Goal: Task Accomplishment & Management: Manage account settings

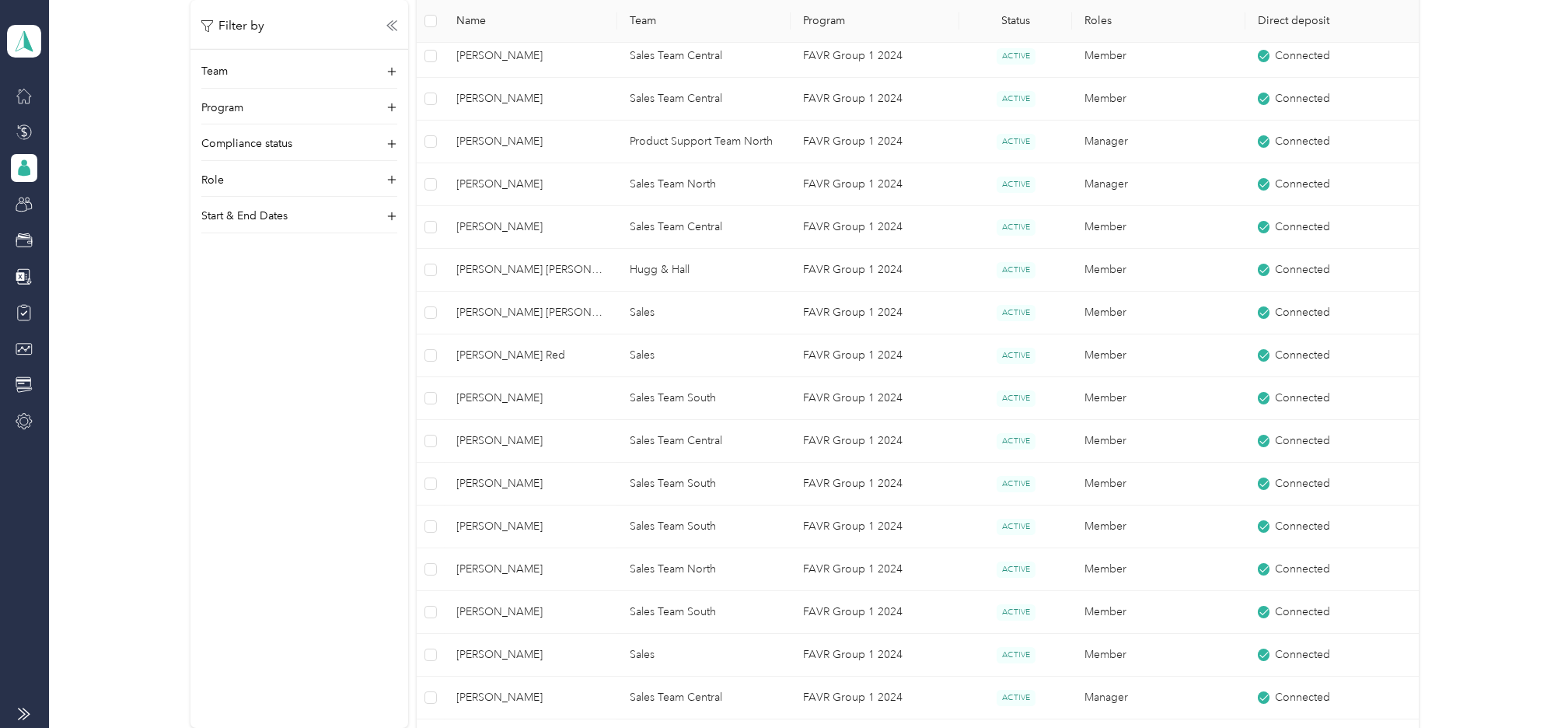
scroll to position [1284, 0]
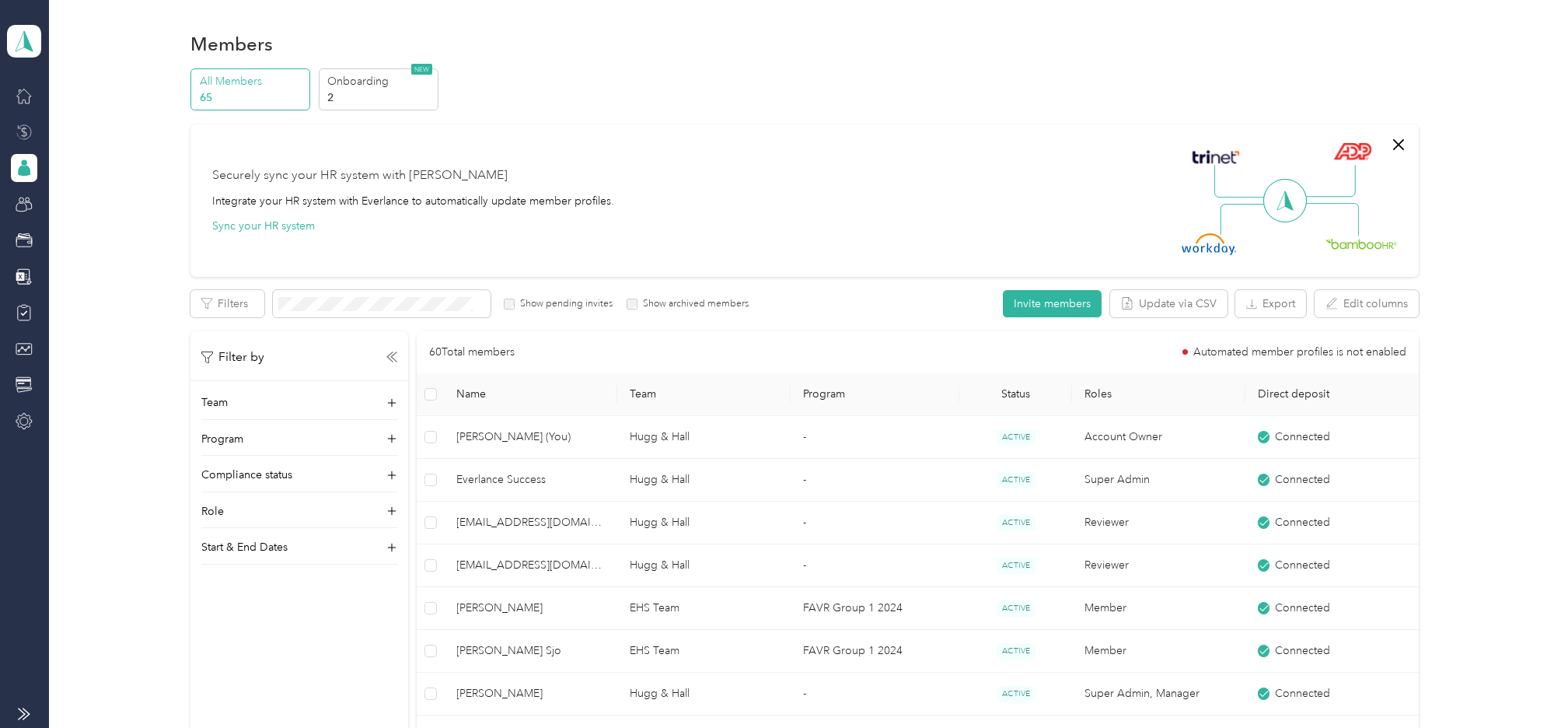
click at [23, 130] on icon at bounding box center [24, 132] width 17 height 17
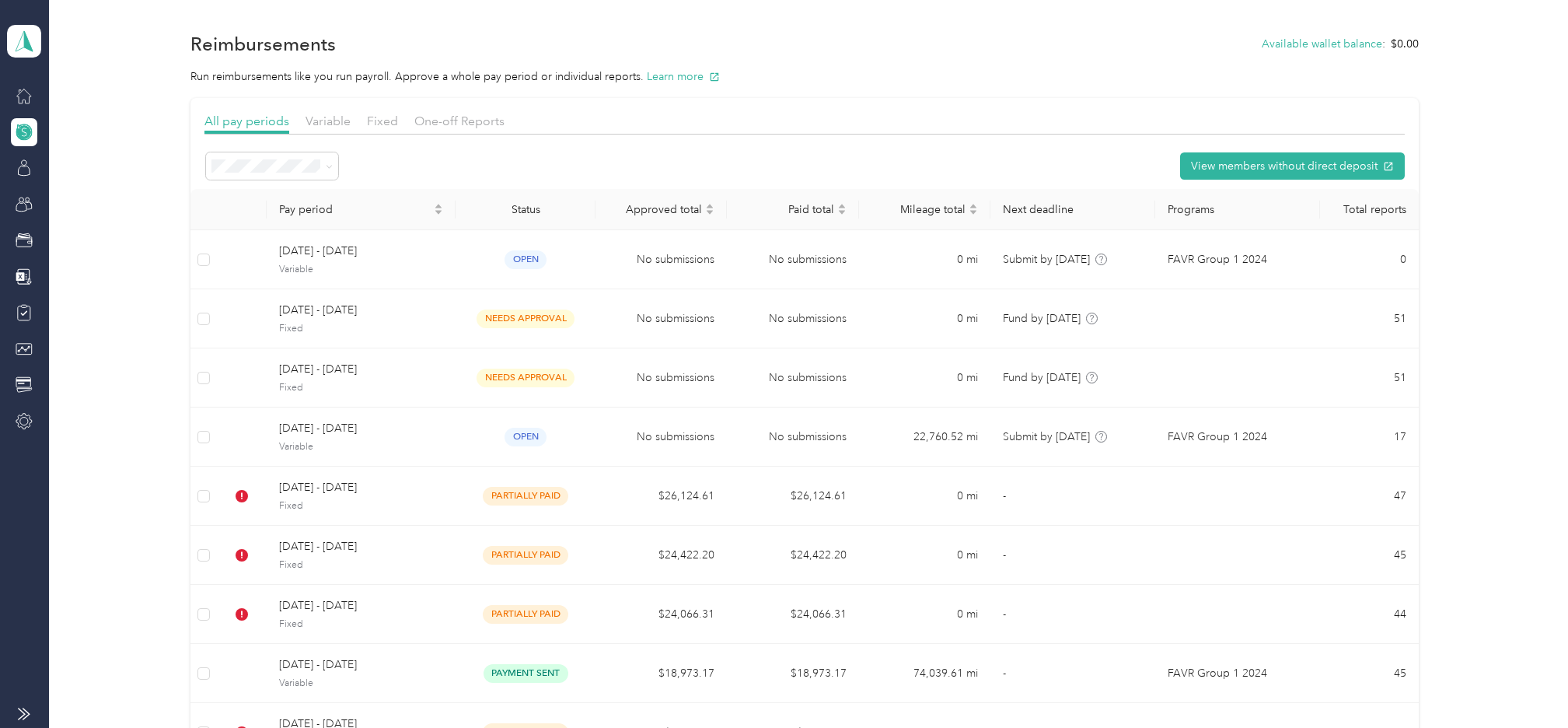
click at [20, 9] on div "Hugg & Hall Team dashboard" at bounding box center [24, 27] width 34 height 54
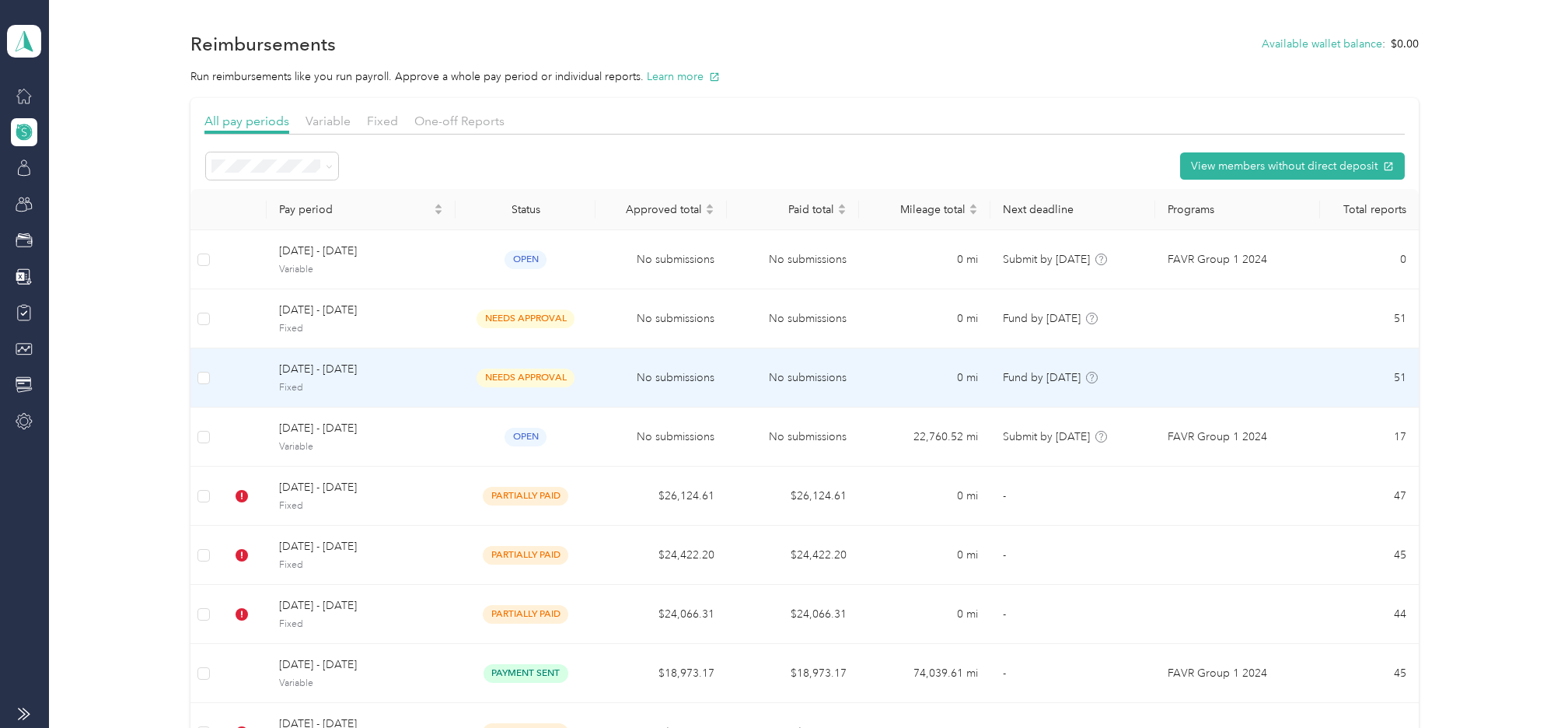
click at [310, 369] on span "[DATE] - [DATE]" at bounding box center [361, 370] width 164 height 17
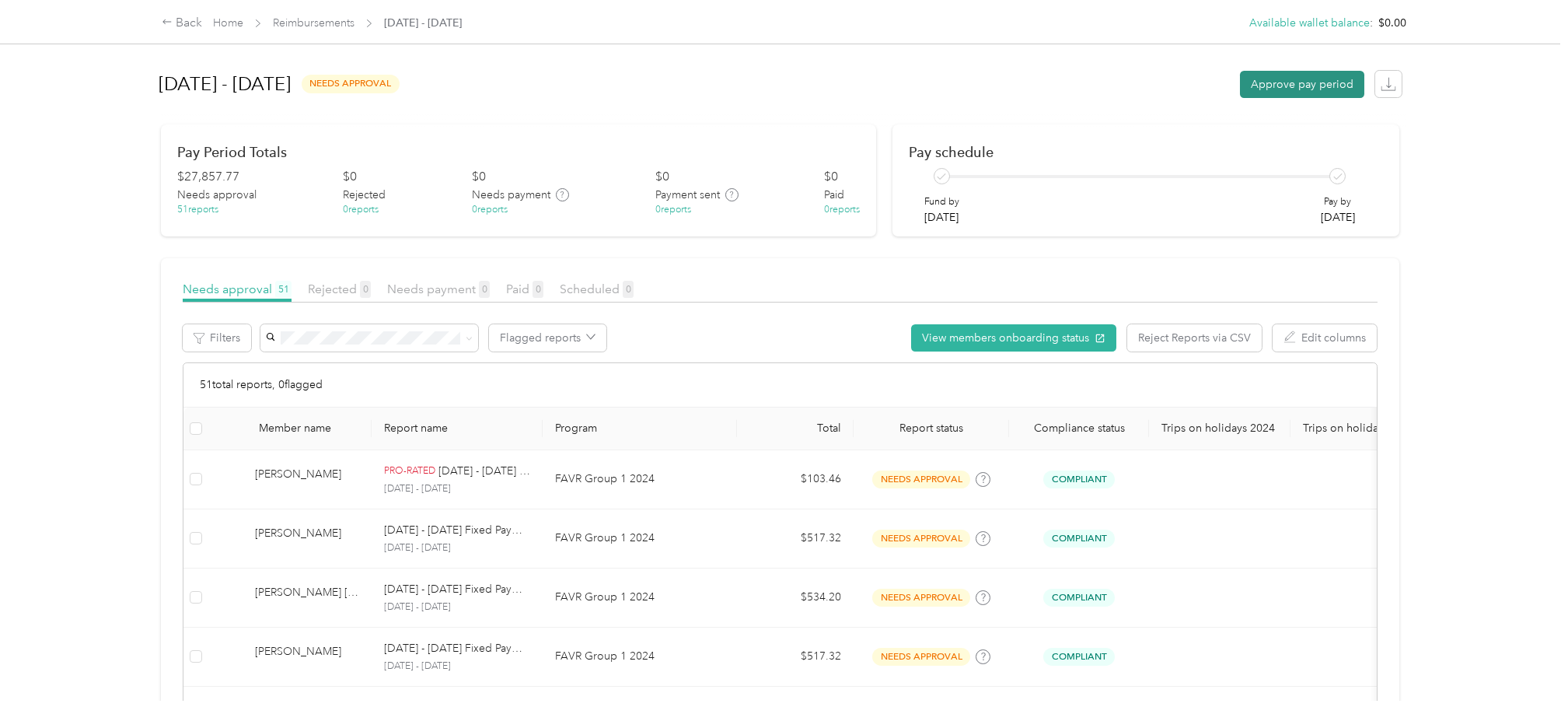
click at [1319, 78] on button "Approve pay period" at bounding box center [1302, 84] width 125 height 28
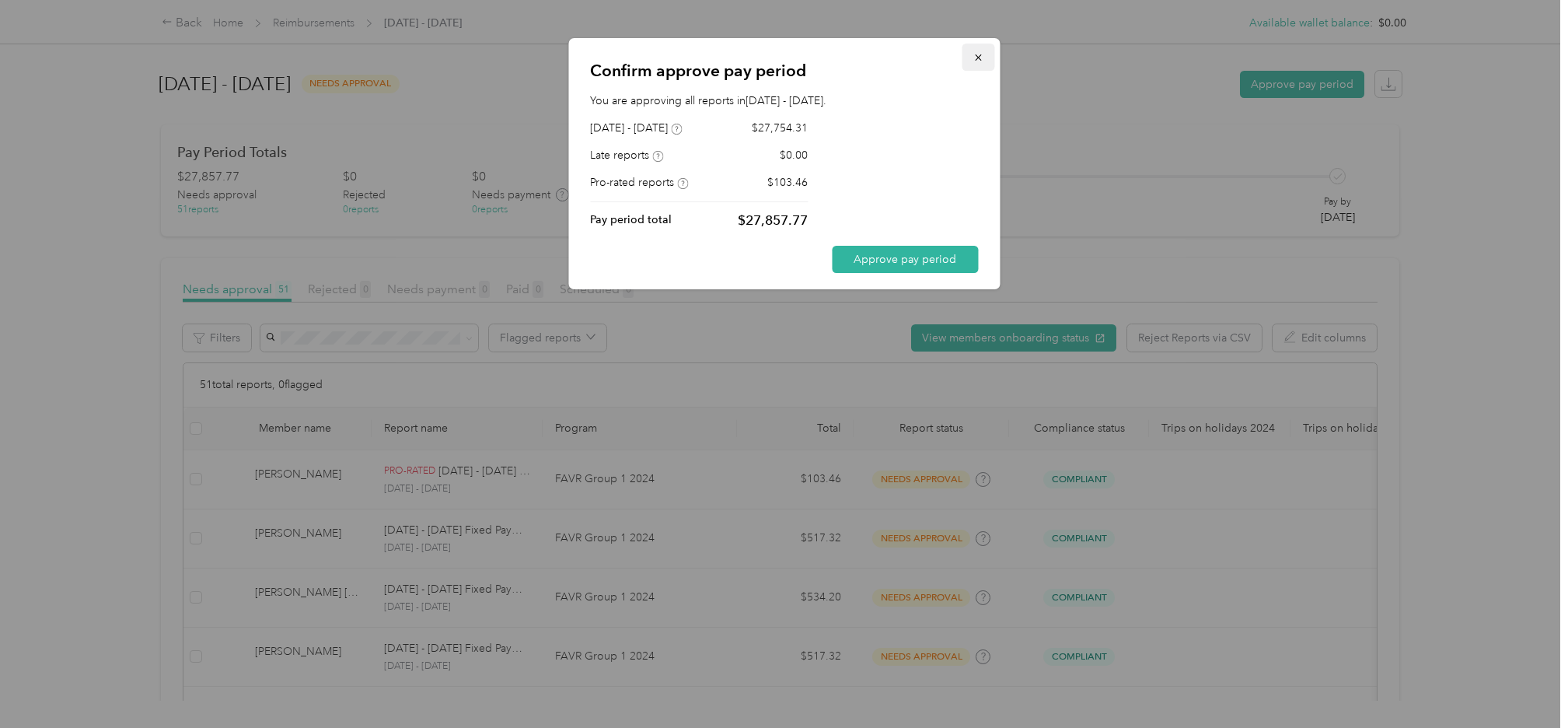
click at [979, 54] on icon "button" at bounding box center [977, 57] width 10 height 10
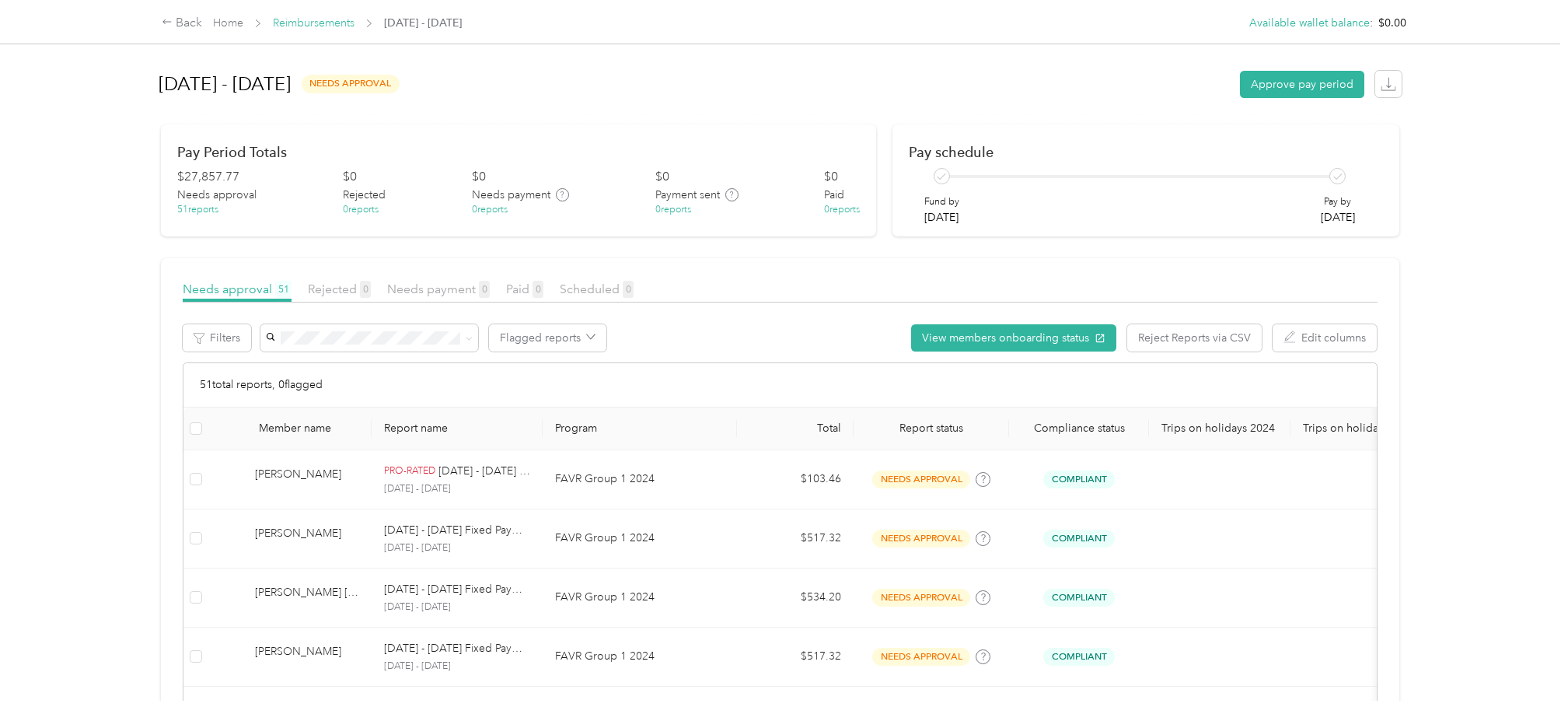
click at [299, 20] on link "Reimbursements" at bounding box center [313, 23] width 82 height 13
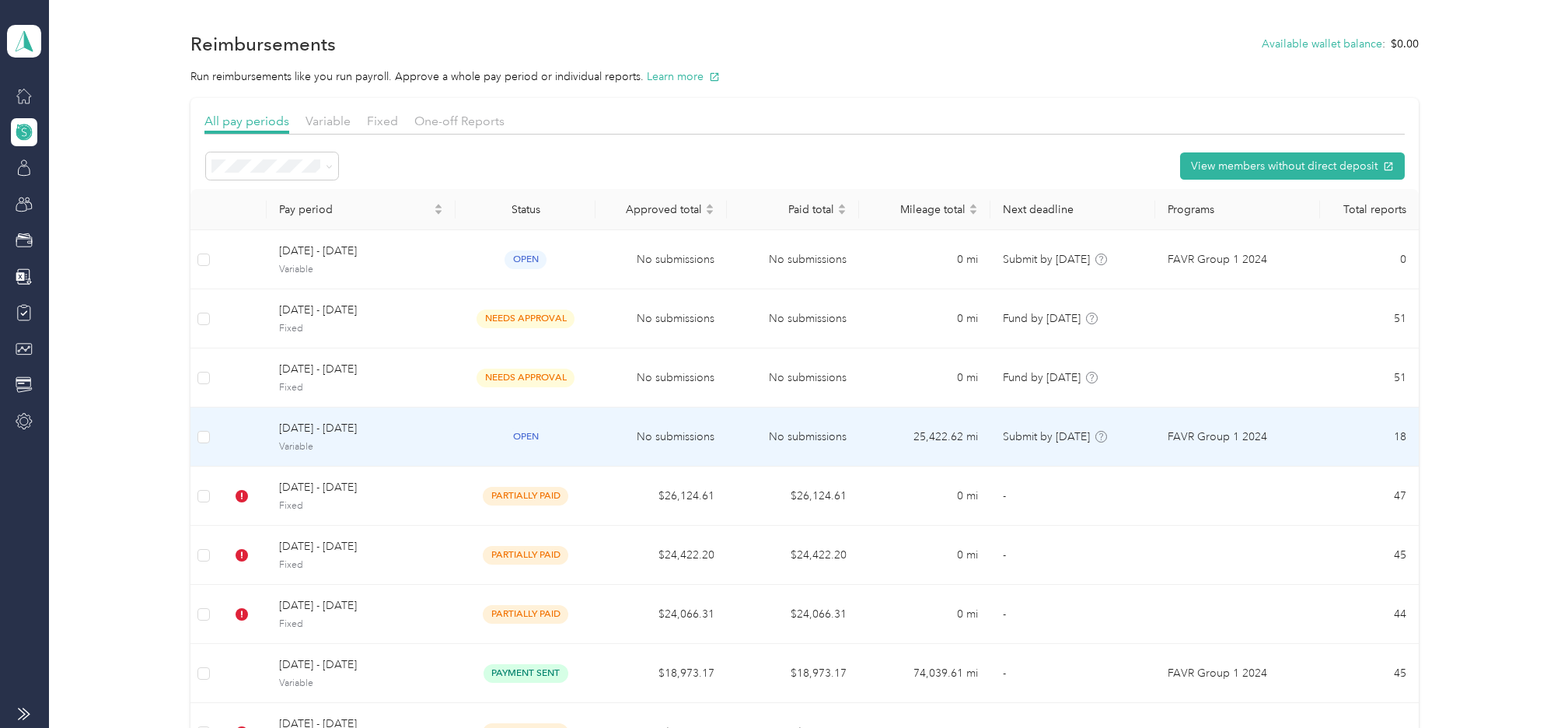
click at [302, 425] on span "[DATE] - [DATE]" at bounding box center [361, 429] width 164 height 17
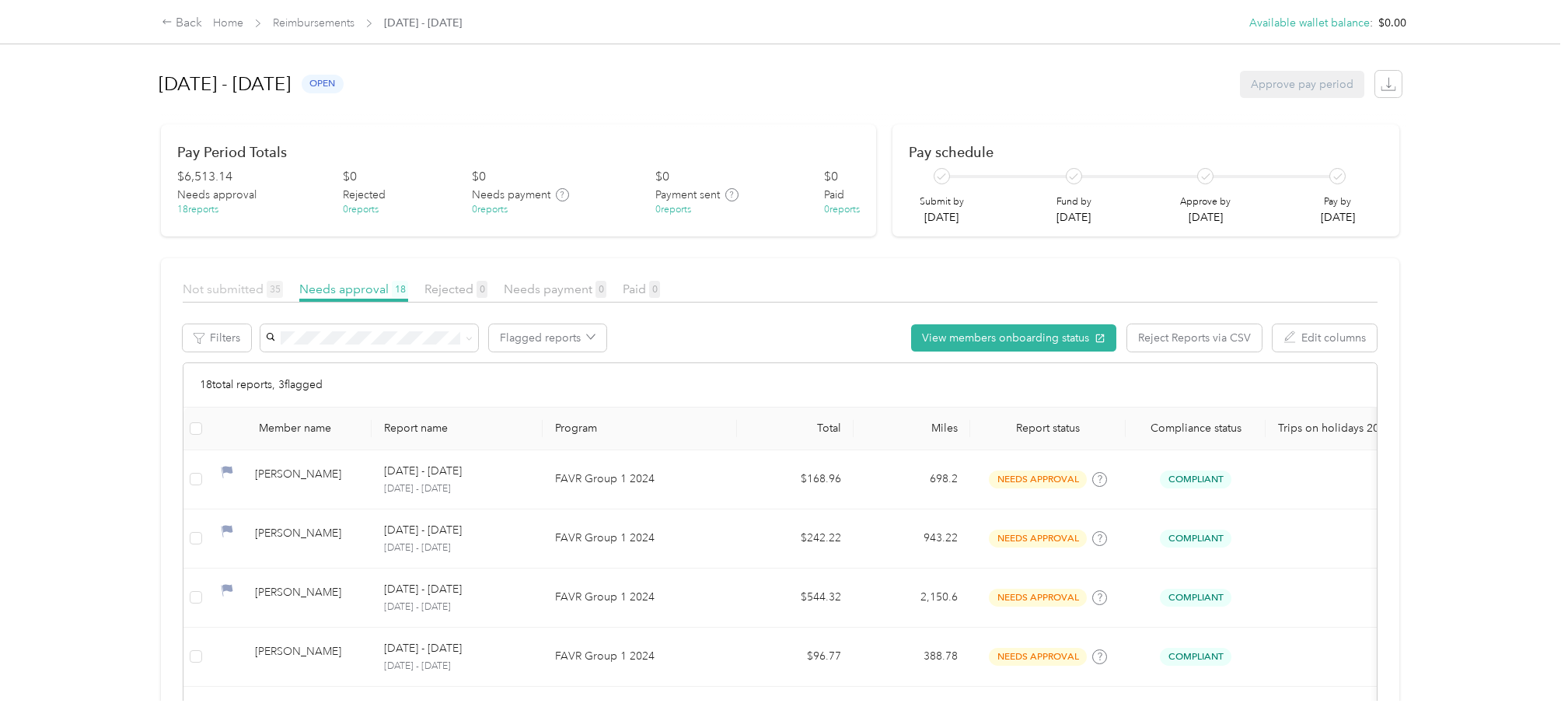
click at [248, 290] on span "Not submitted 35" at bounding box center [232, 289] width 100 height 15
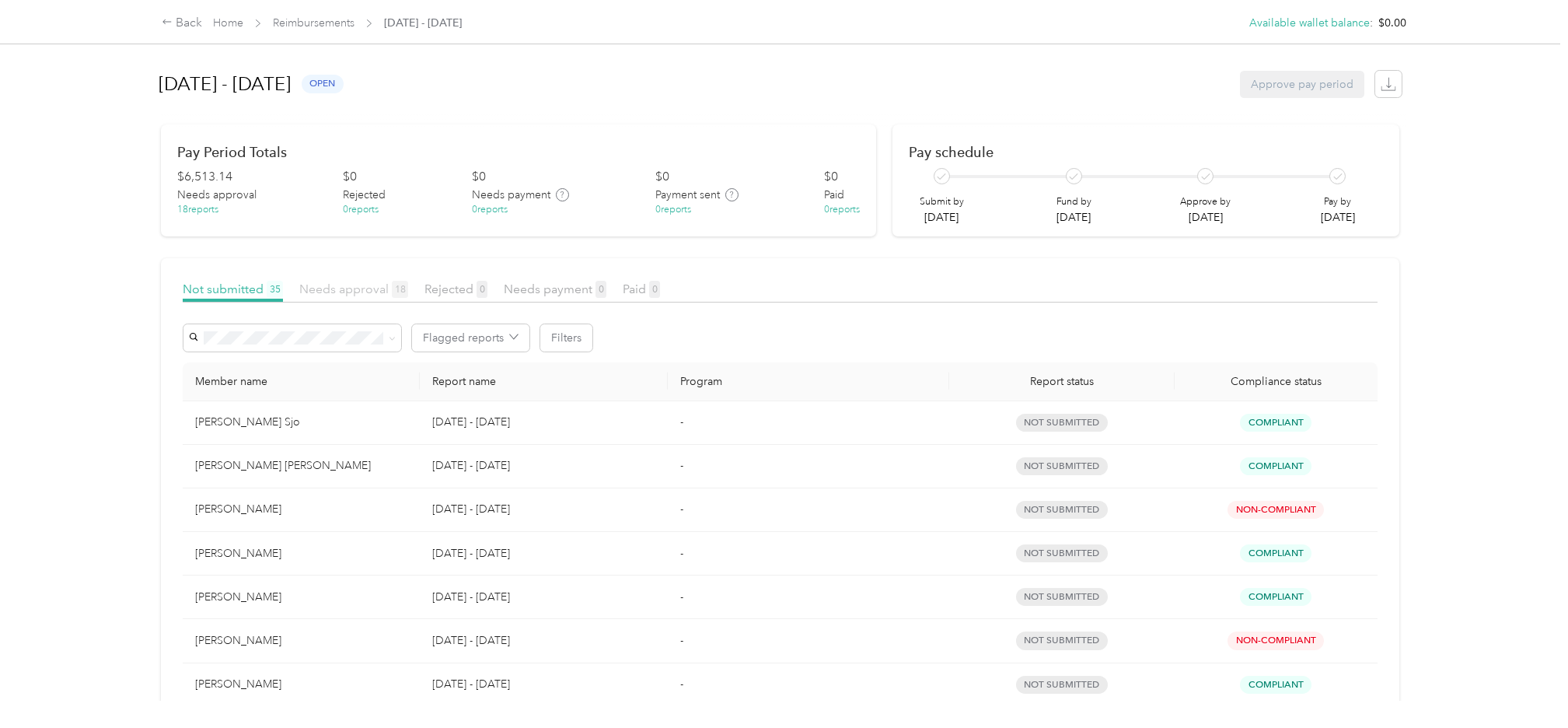
click at [342, 285] on span "Needs approval 18" at bounding box center [353, 289] width 109 height 15
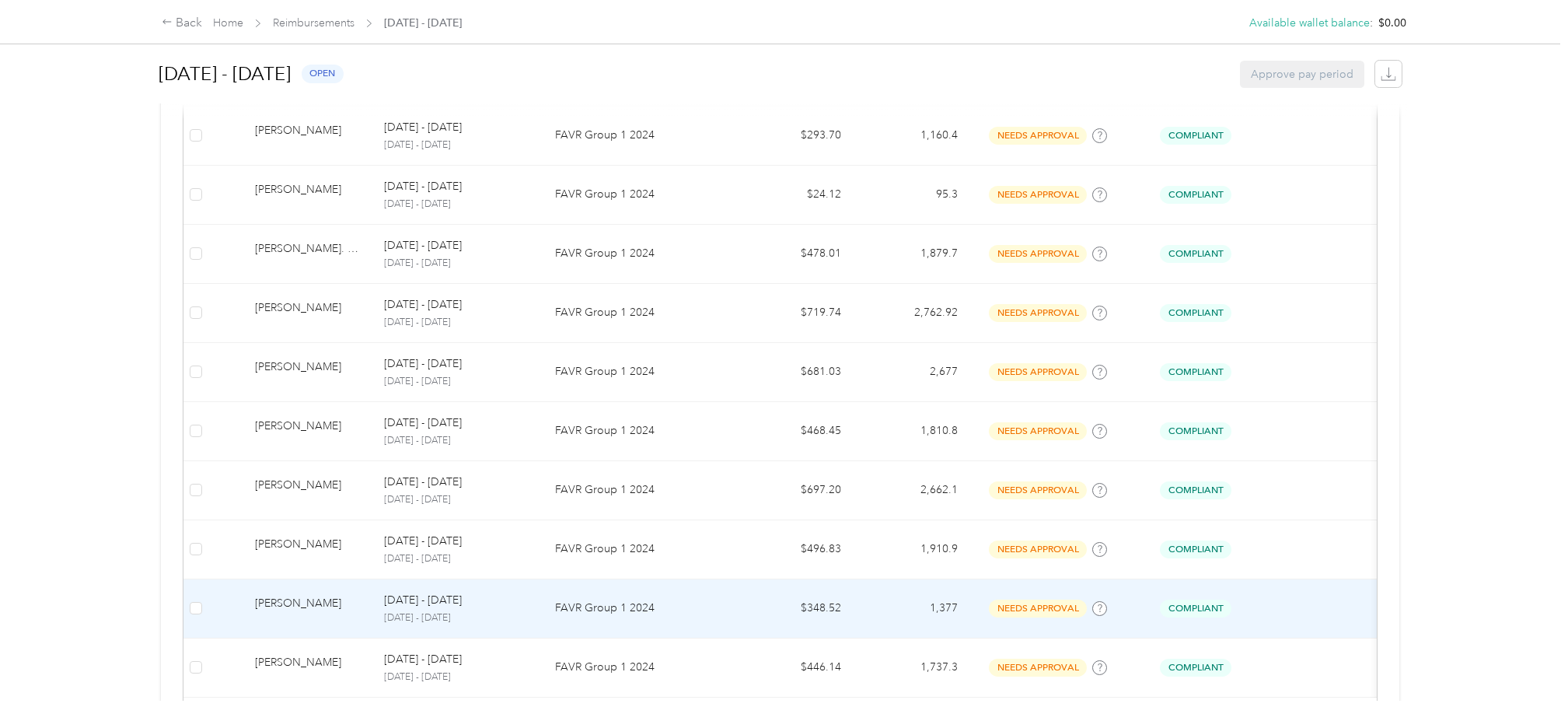
scroll to position [920, 0]
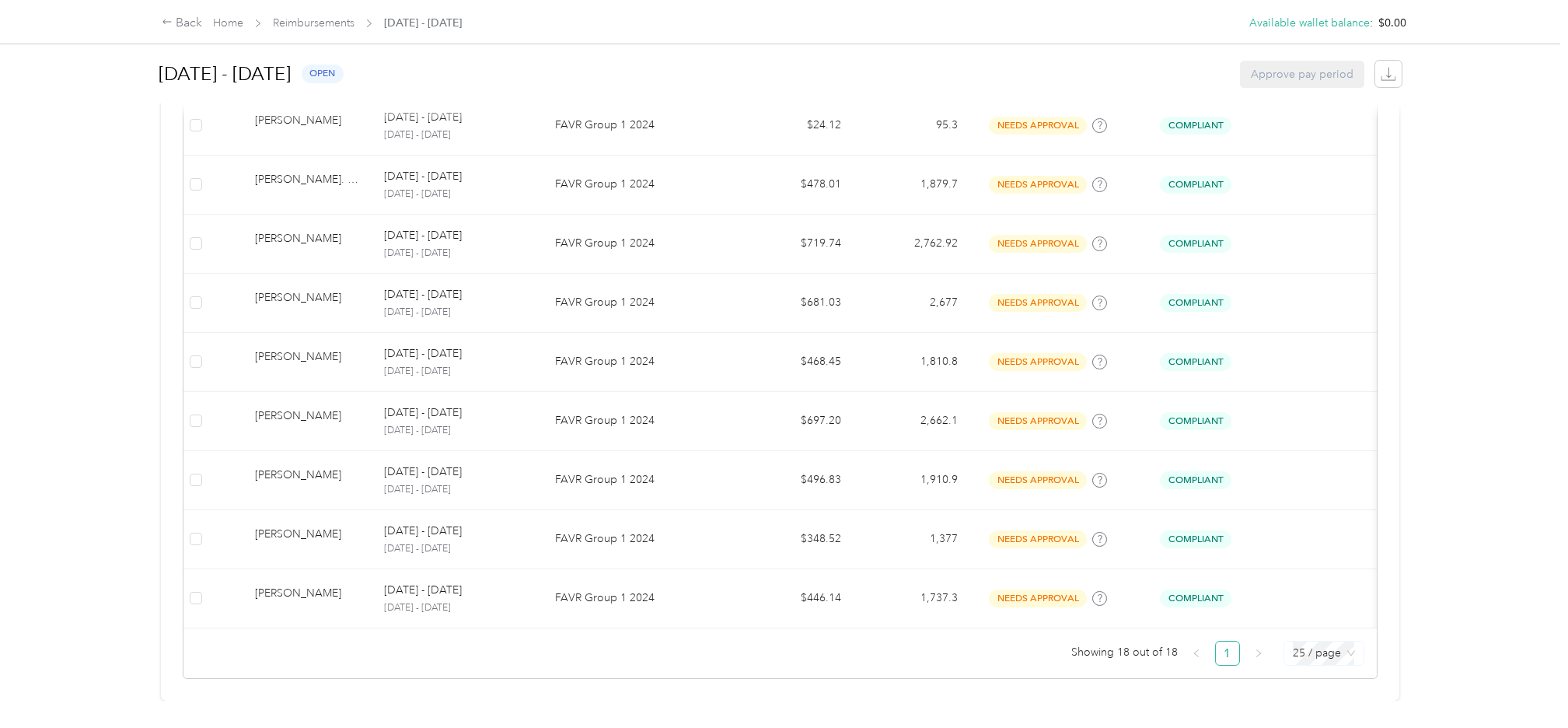
click at [1307, 641] on span "25 / page" at bounding box center [1323, 653] width 62 height 23
click at [1332, 614] on div "100 / page" at bounding box center [1324, 622] width 55 height 17
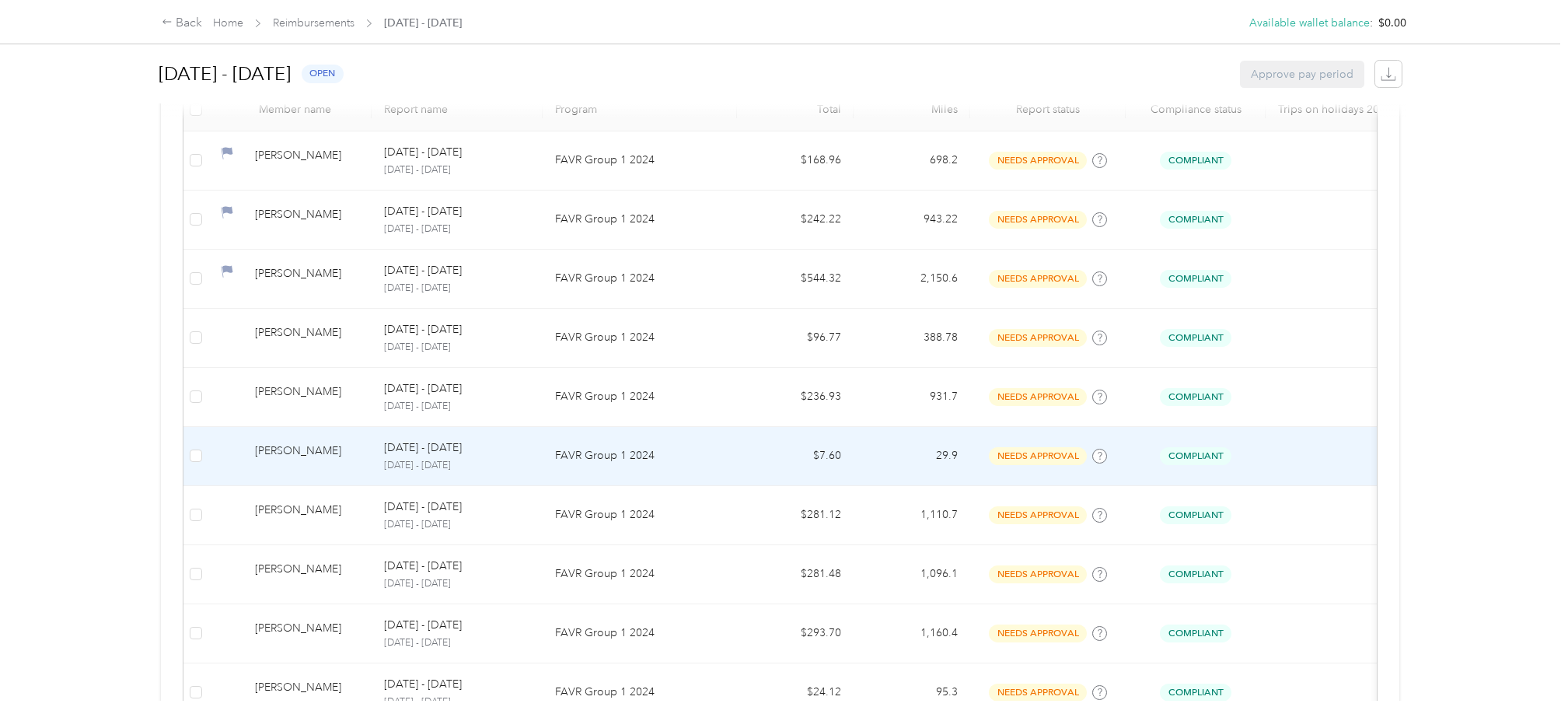
scroll to position [86, 0]
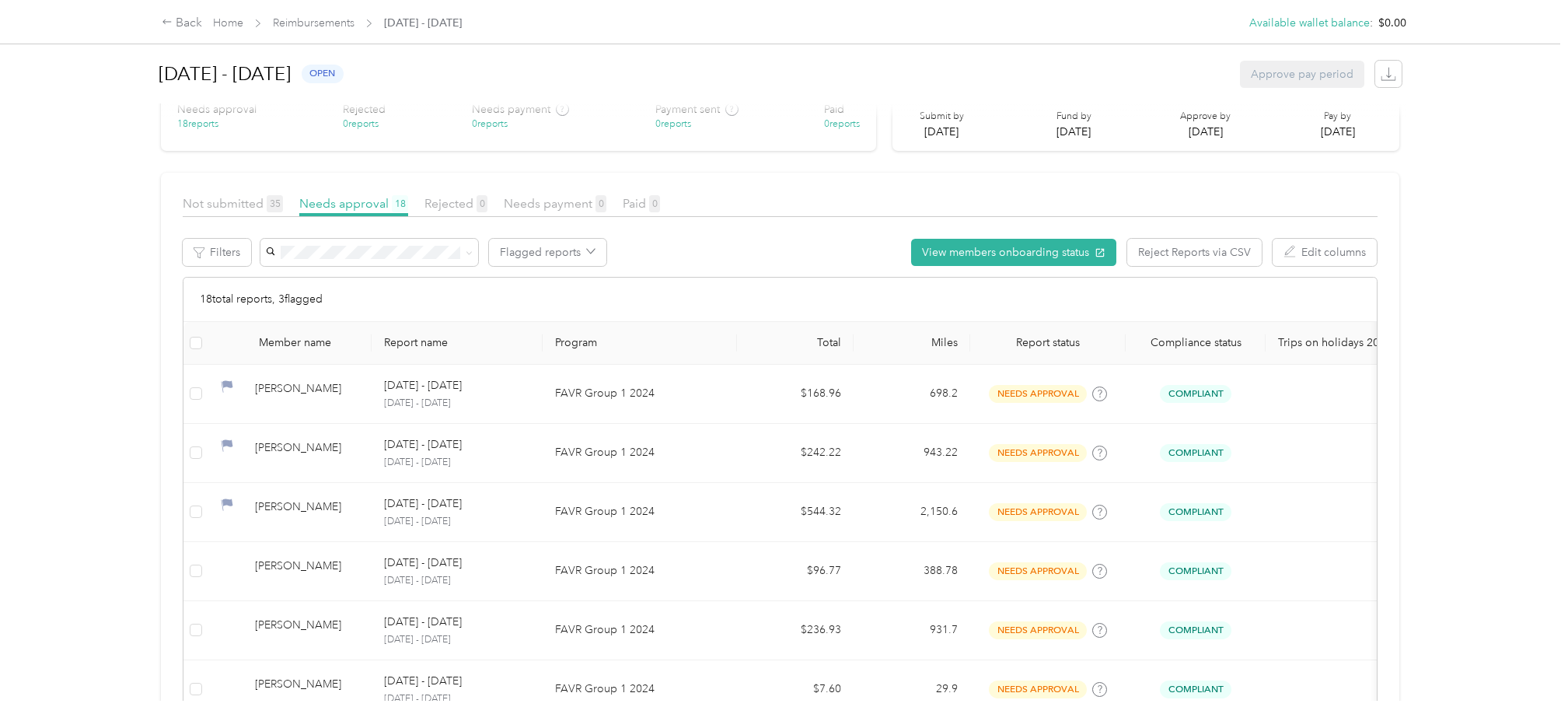
click at [90, 384] on div "Back Home Reimbursements [DATE] - [DATE] Available wallet balance : $0.00 Avail…" at bounding box center [780, 364] width 1560 height 728
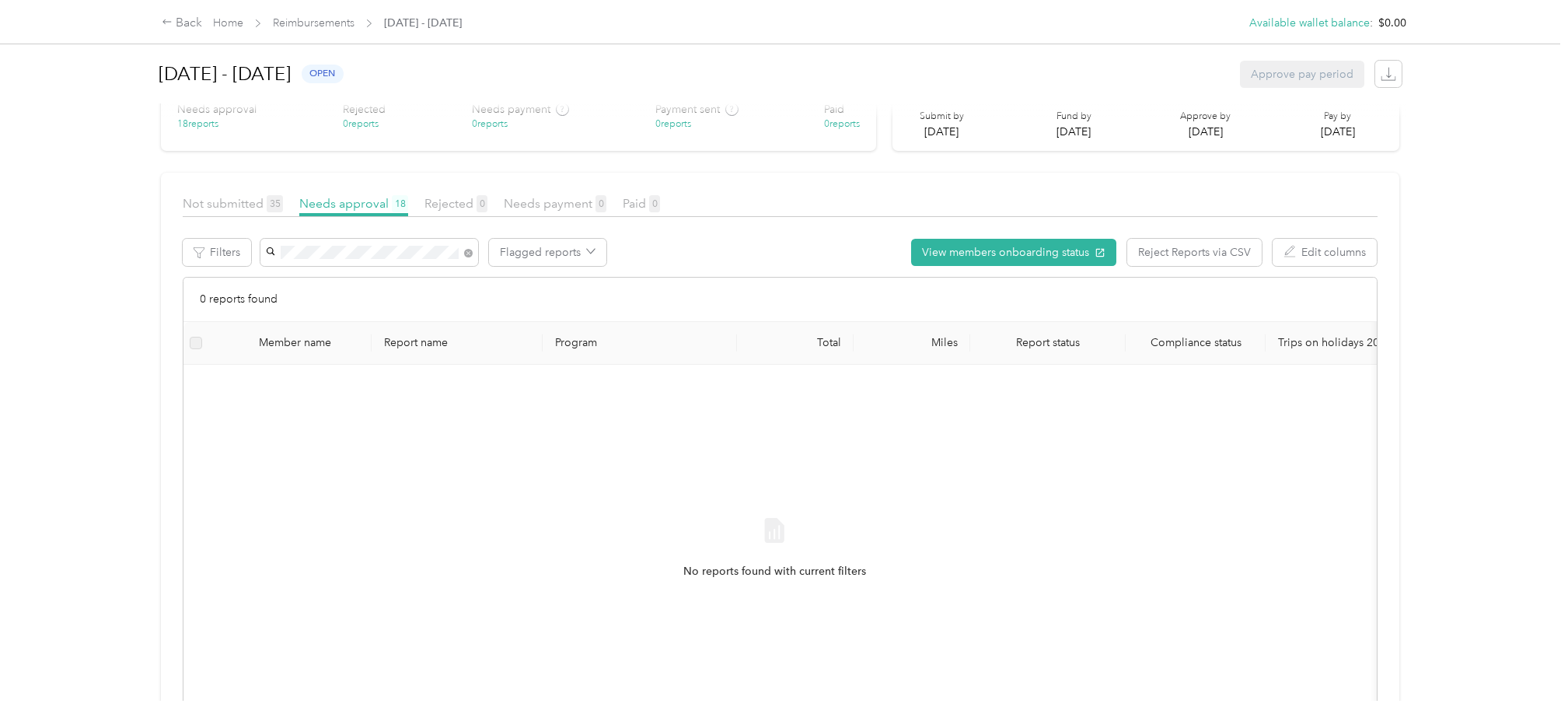
click at [324, 274] on span "[PERSON_NAME]" at bounding box center [314, 280] width 87 height 13
click at [225, 196] on span "Not submitted 35" at bounding box center [232, 204] width 100 height 15
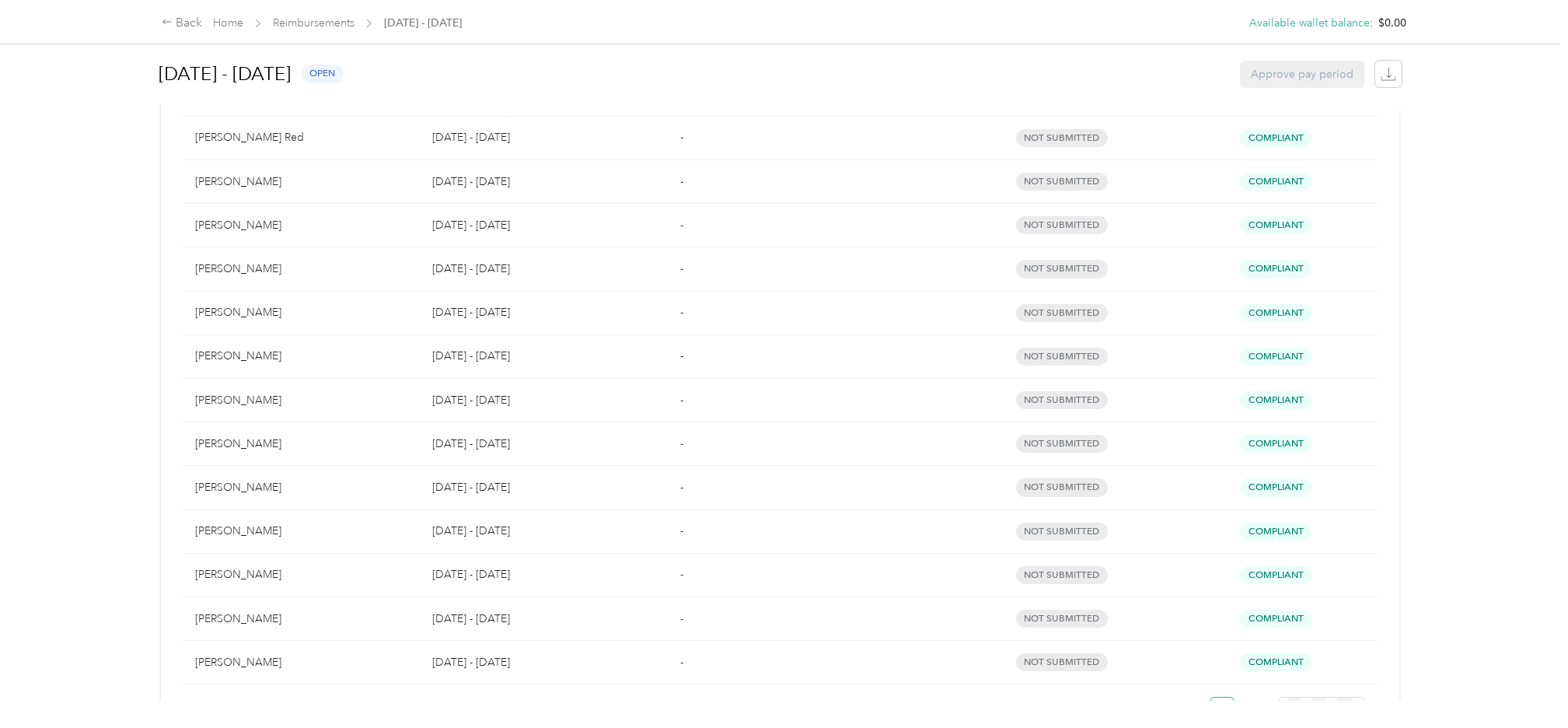
scroll to position [1319, 0]
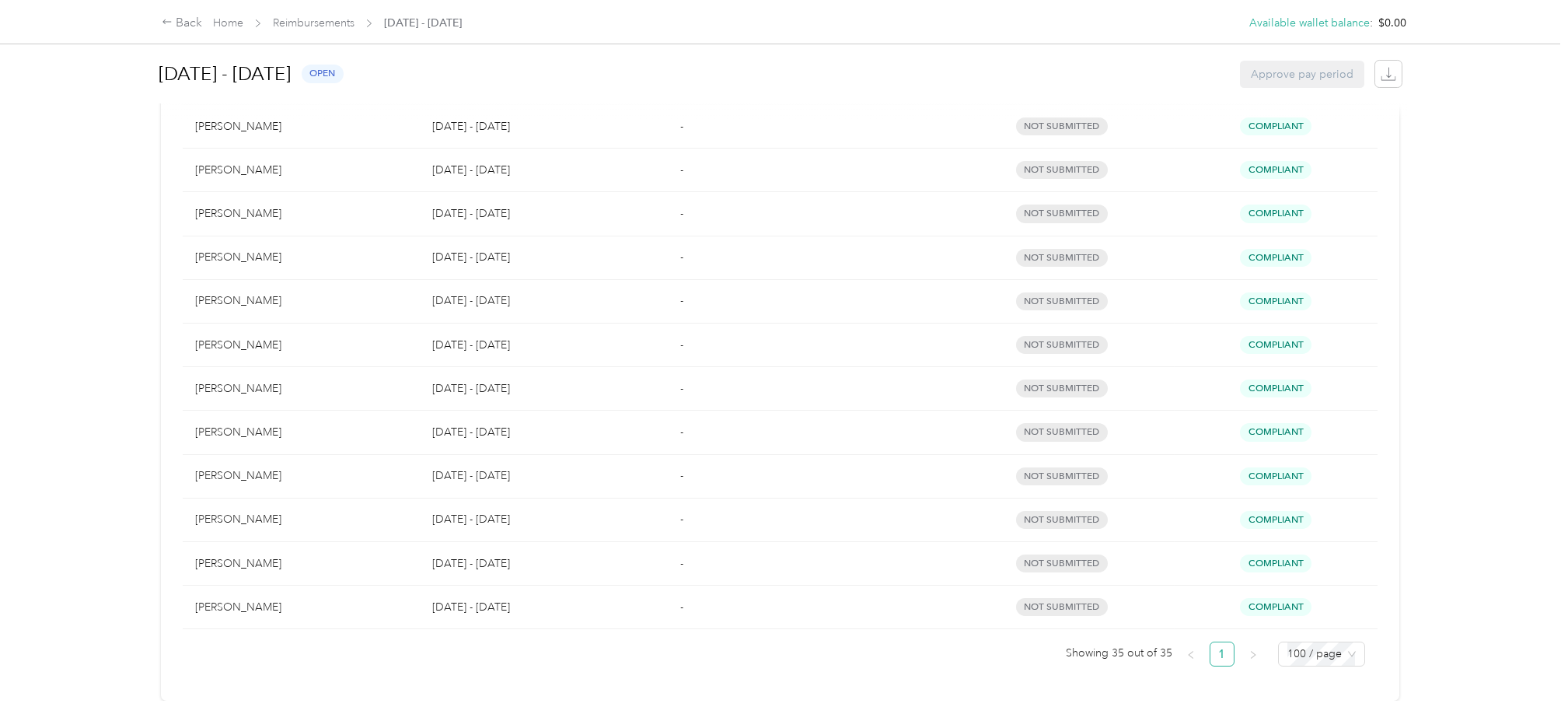
click at [97, 506] on div "Back Home Reimbursements [DATE] - [DATE] Available wallet balance : $0.00 Avail…" at bounding box center [780, 364] width 1560 height 728
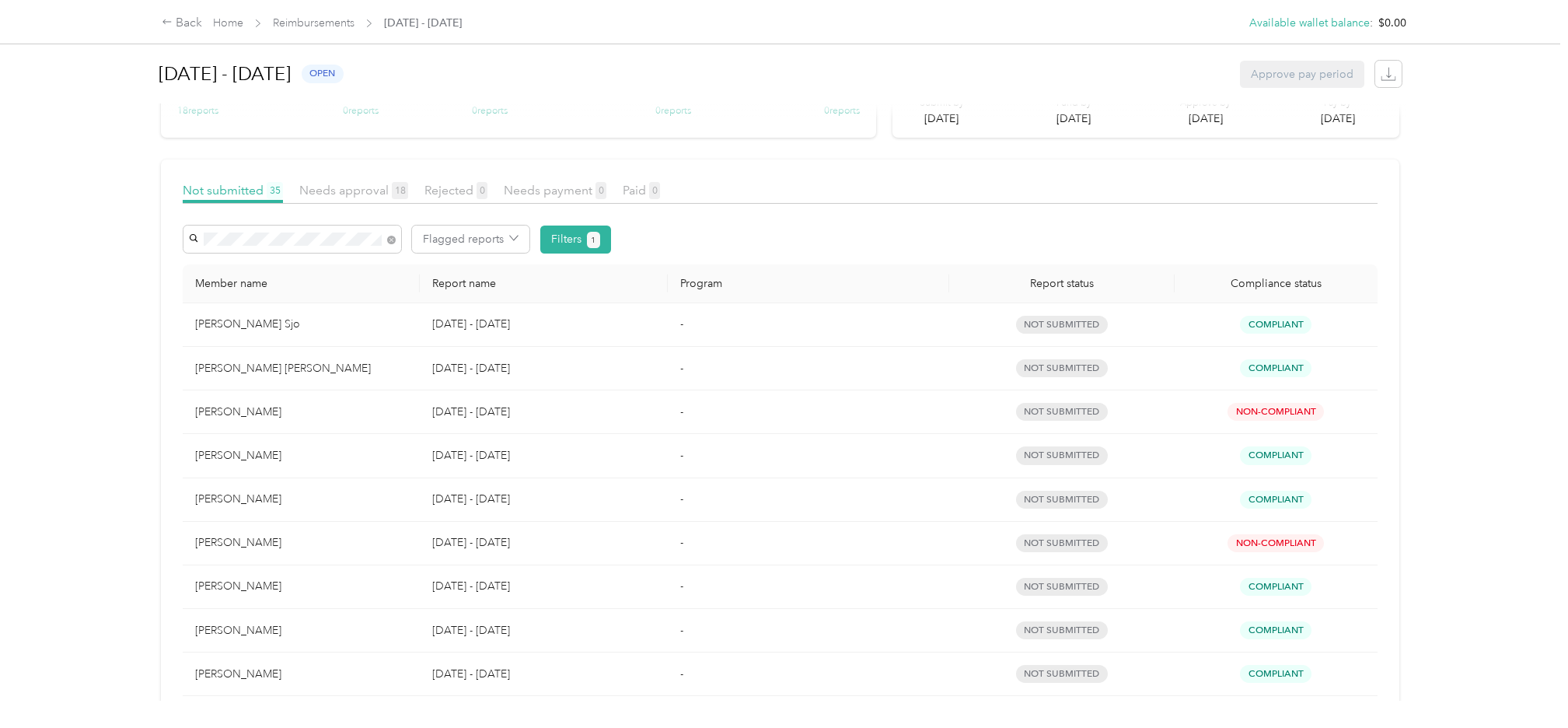
scroll to position [0, 0]
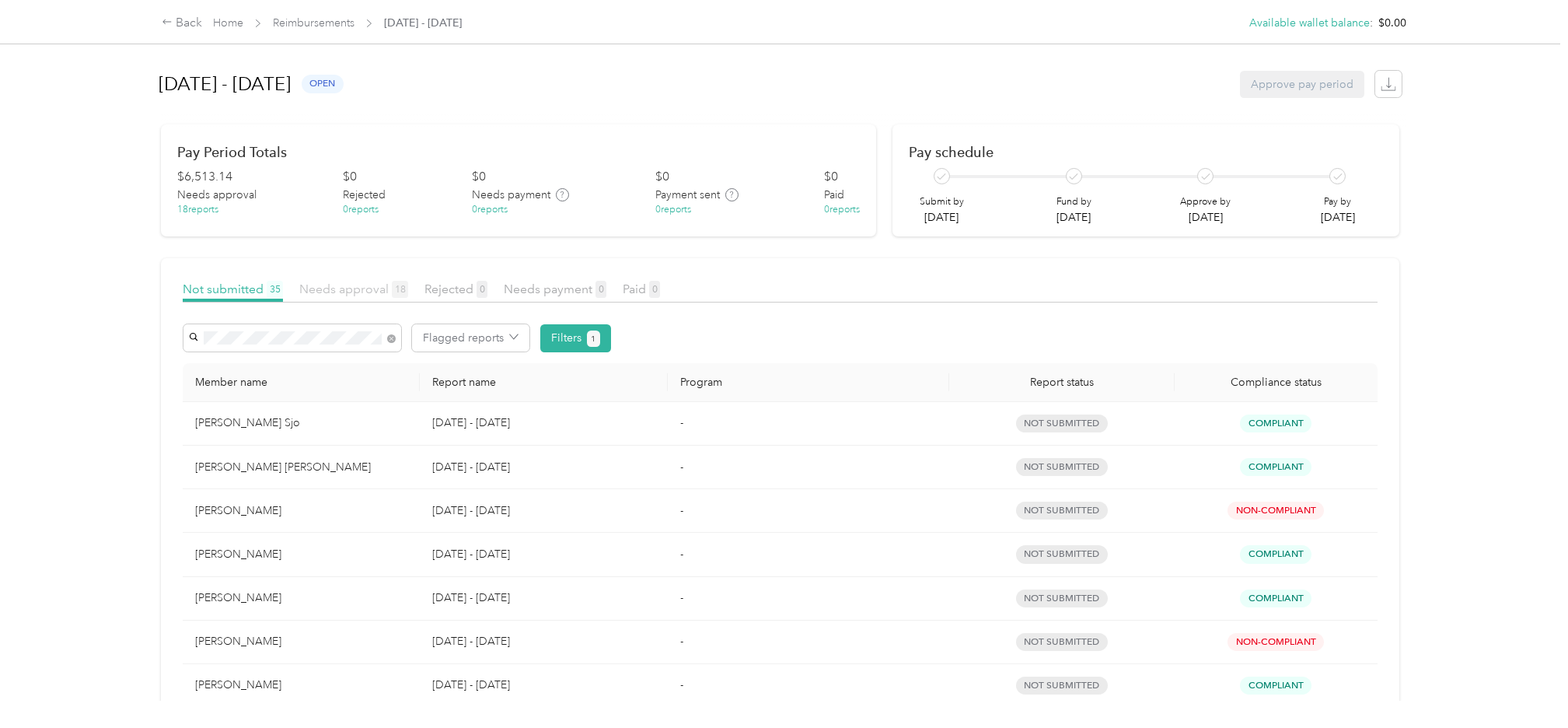
click at [344, 289] on span "Needs approval 18" at bounding box center [353, 289] width 109 height 15
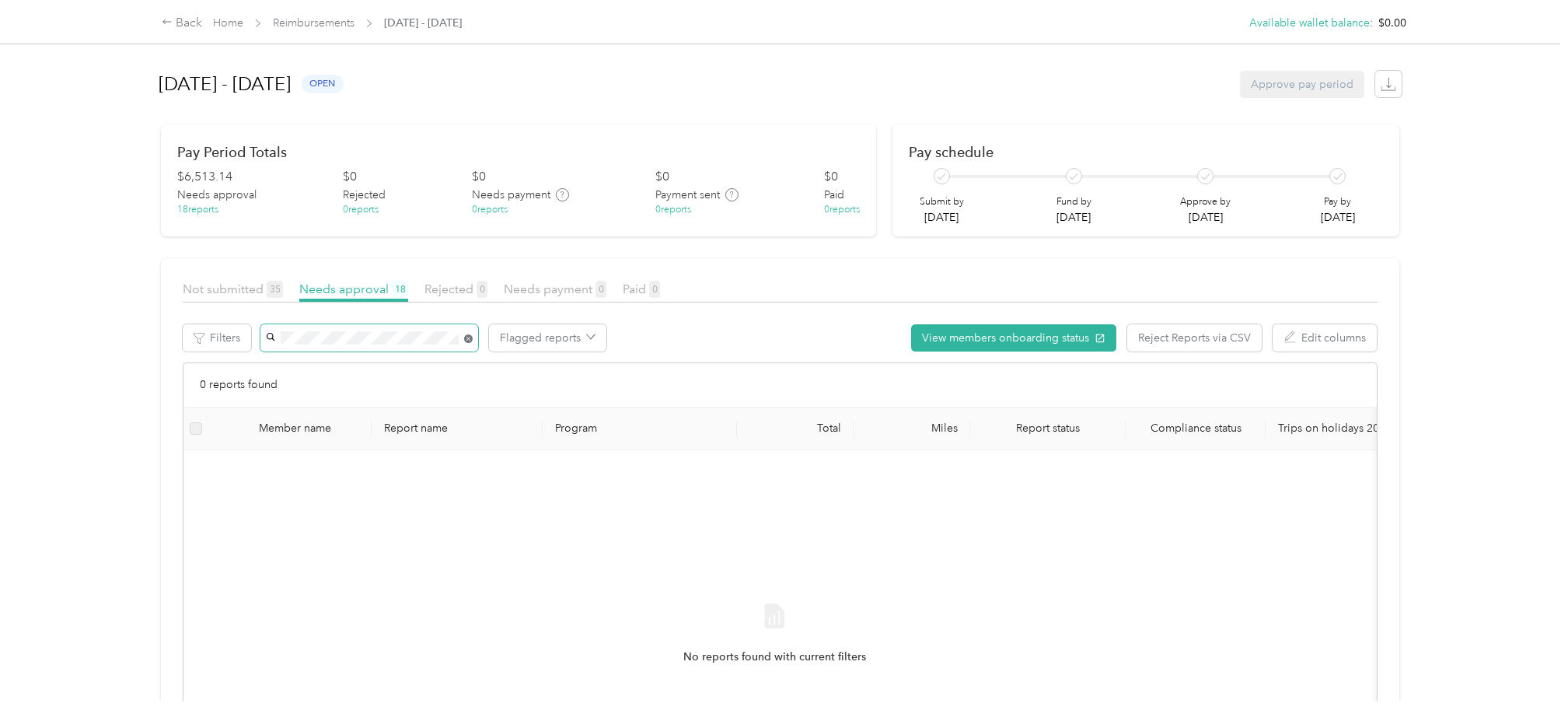
click at [470, 335] on icon at bounding box center [468, 338] width 9 height 9
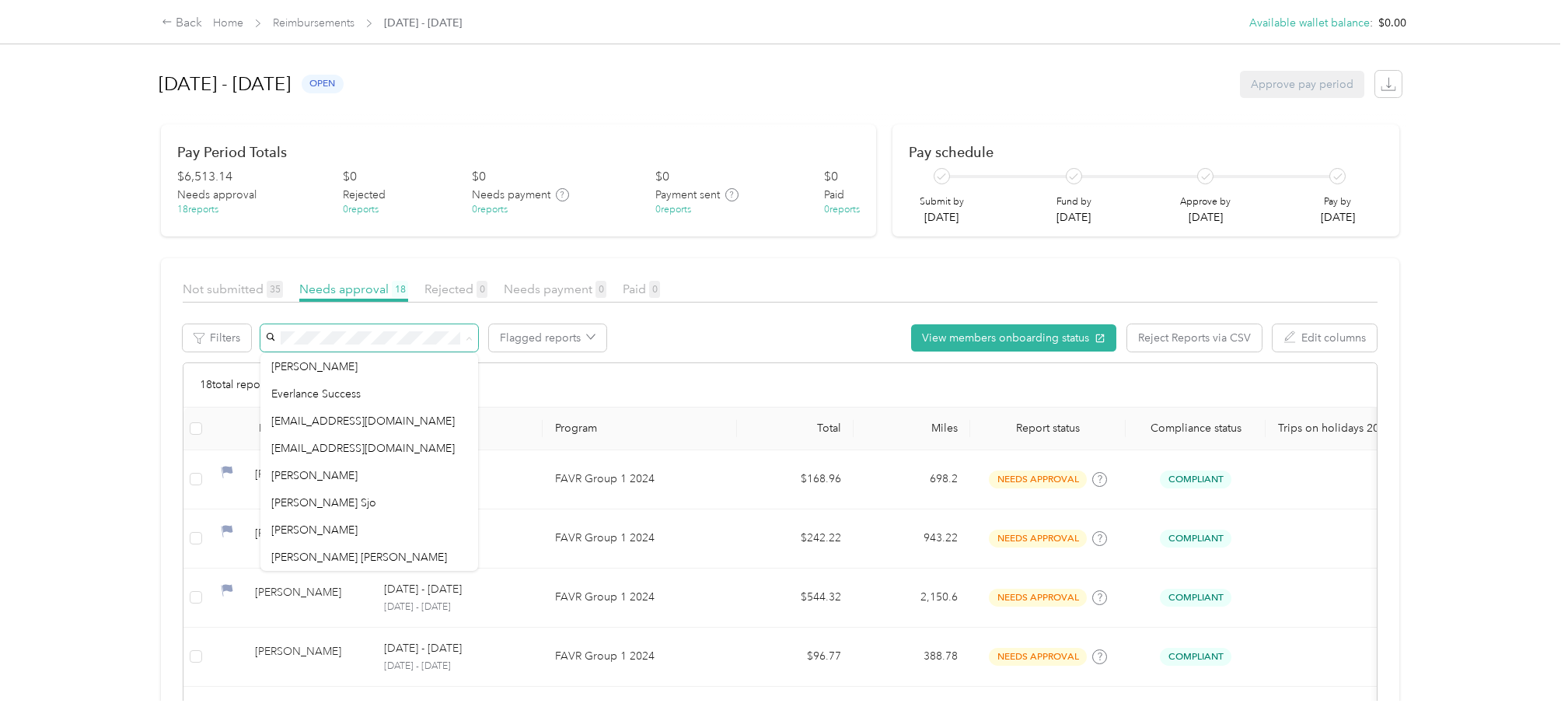
click at [772, 345] on div "Flagged reports View members onboarding status Reject Reports via CSV Edit colu…" at bounding box center [819, 337] width 1118 height 28
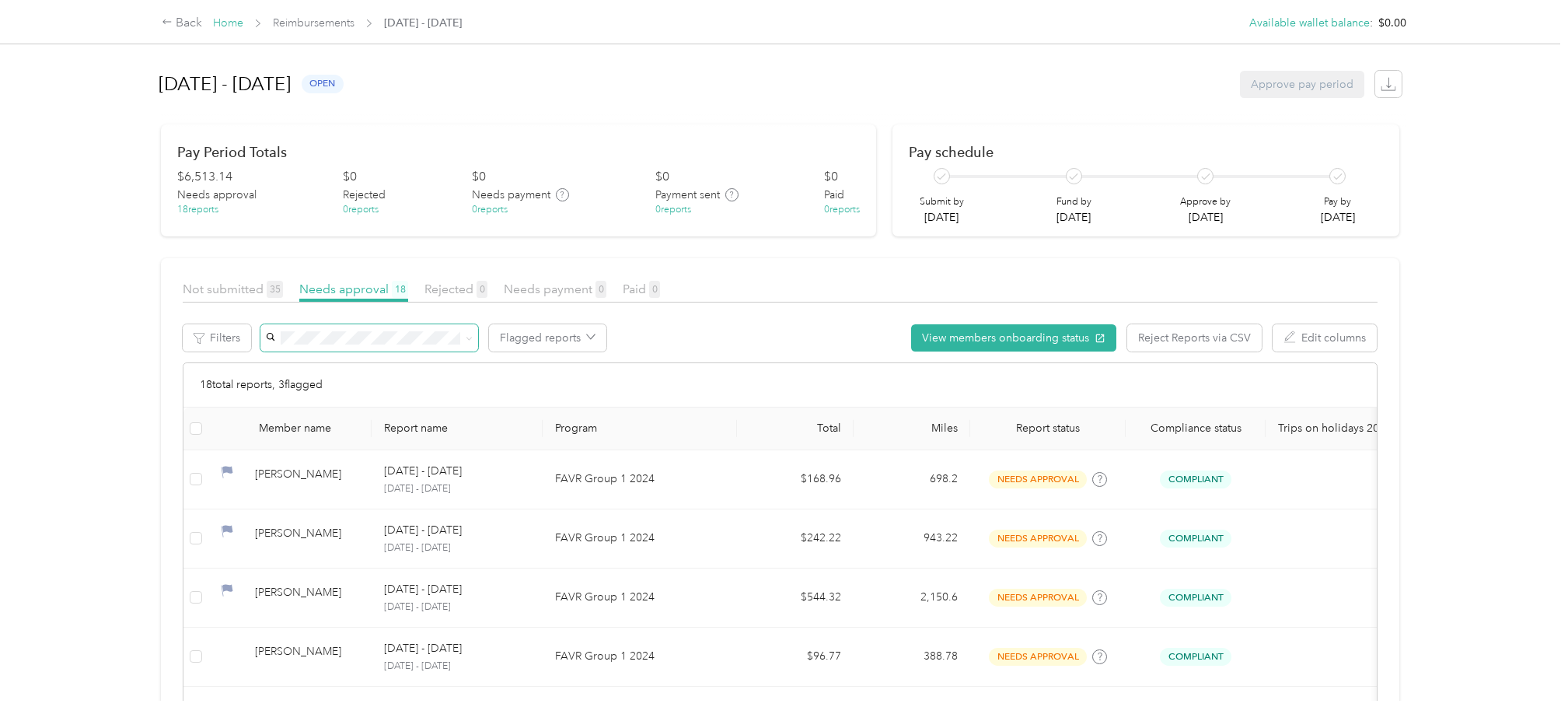
click at [235, 20] on link "Home" at bounding box center [229, 23] width 30 height 13
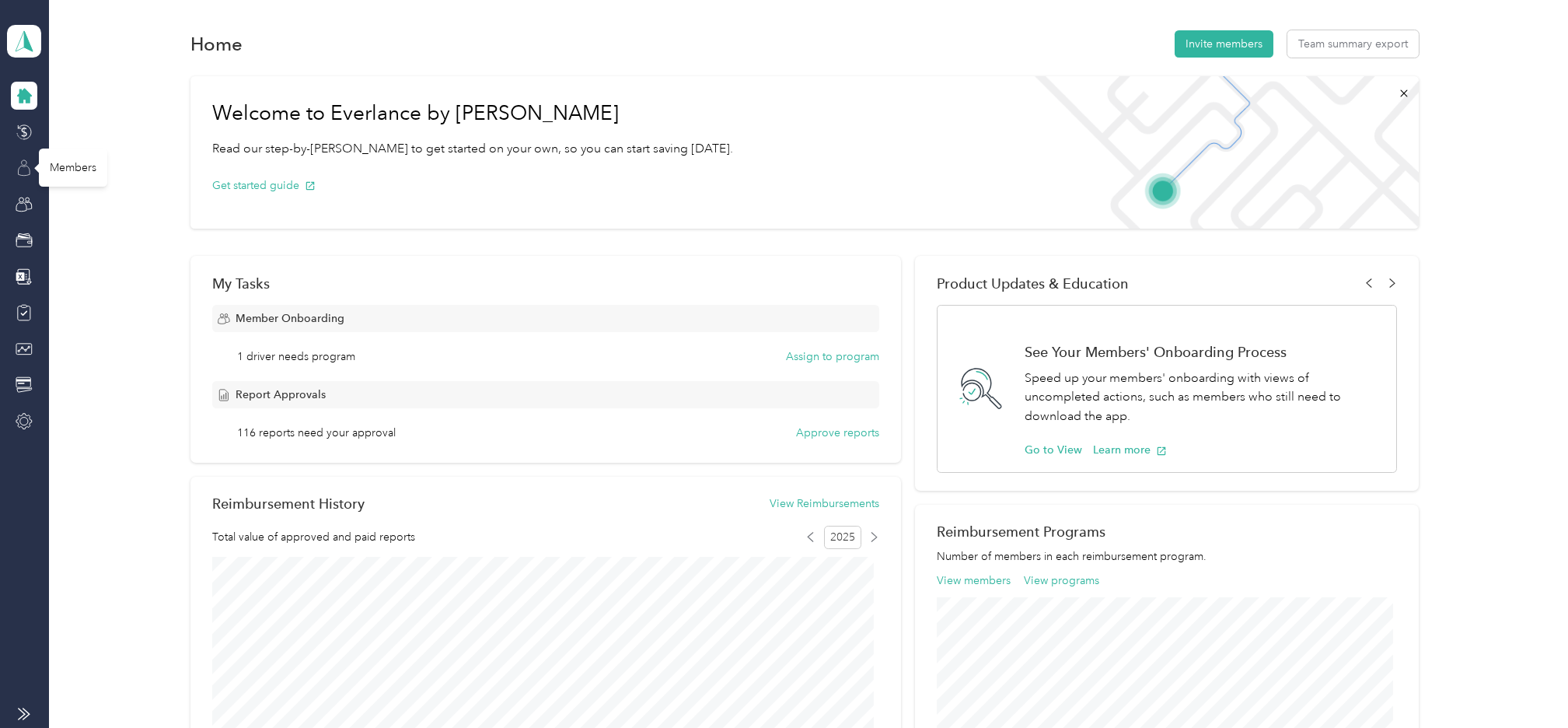
click at [19, 167] on icon at bounding box center [25, 171] width 11 height 10
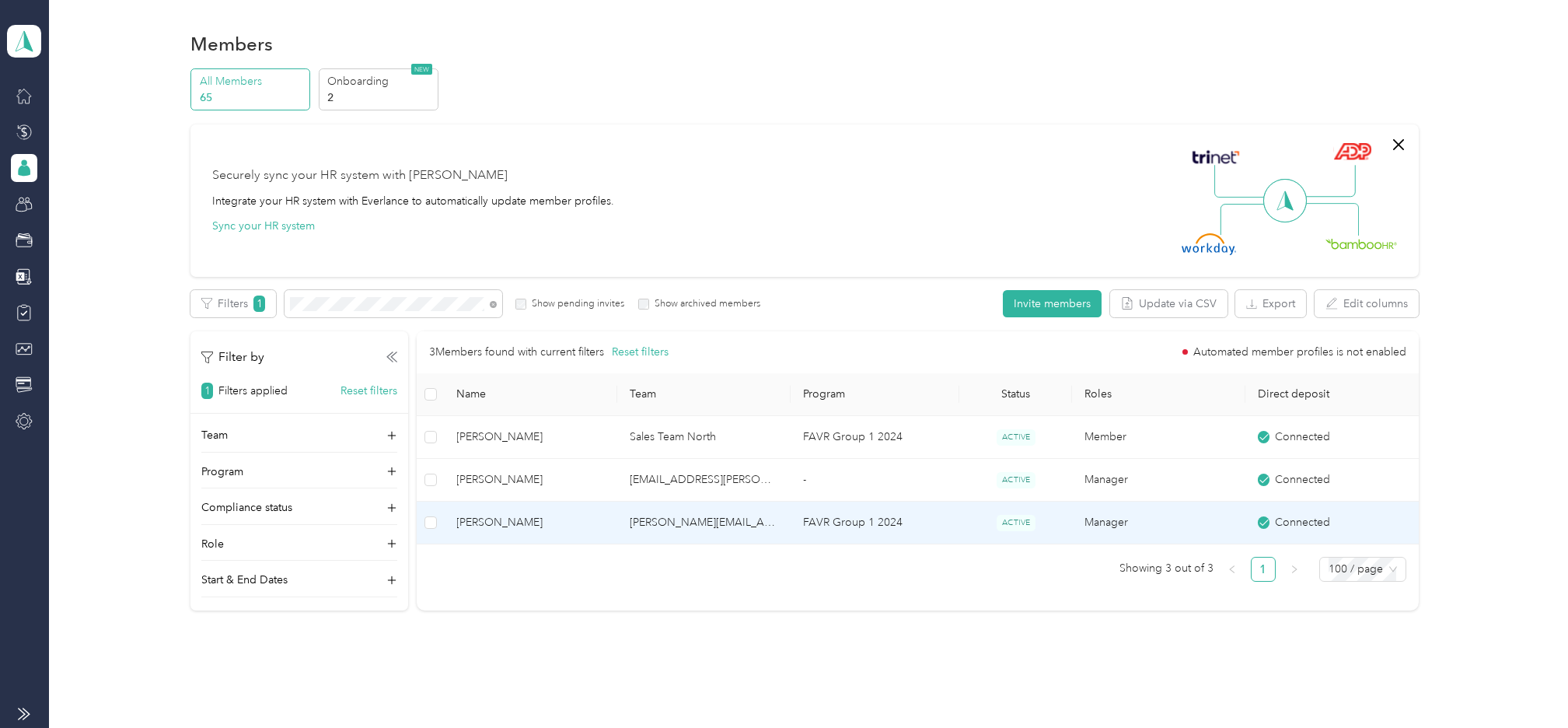
click at [529, 525] on span "[PERSON_NAME]" at bounding box center [532, 523] width 149 height 17
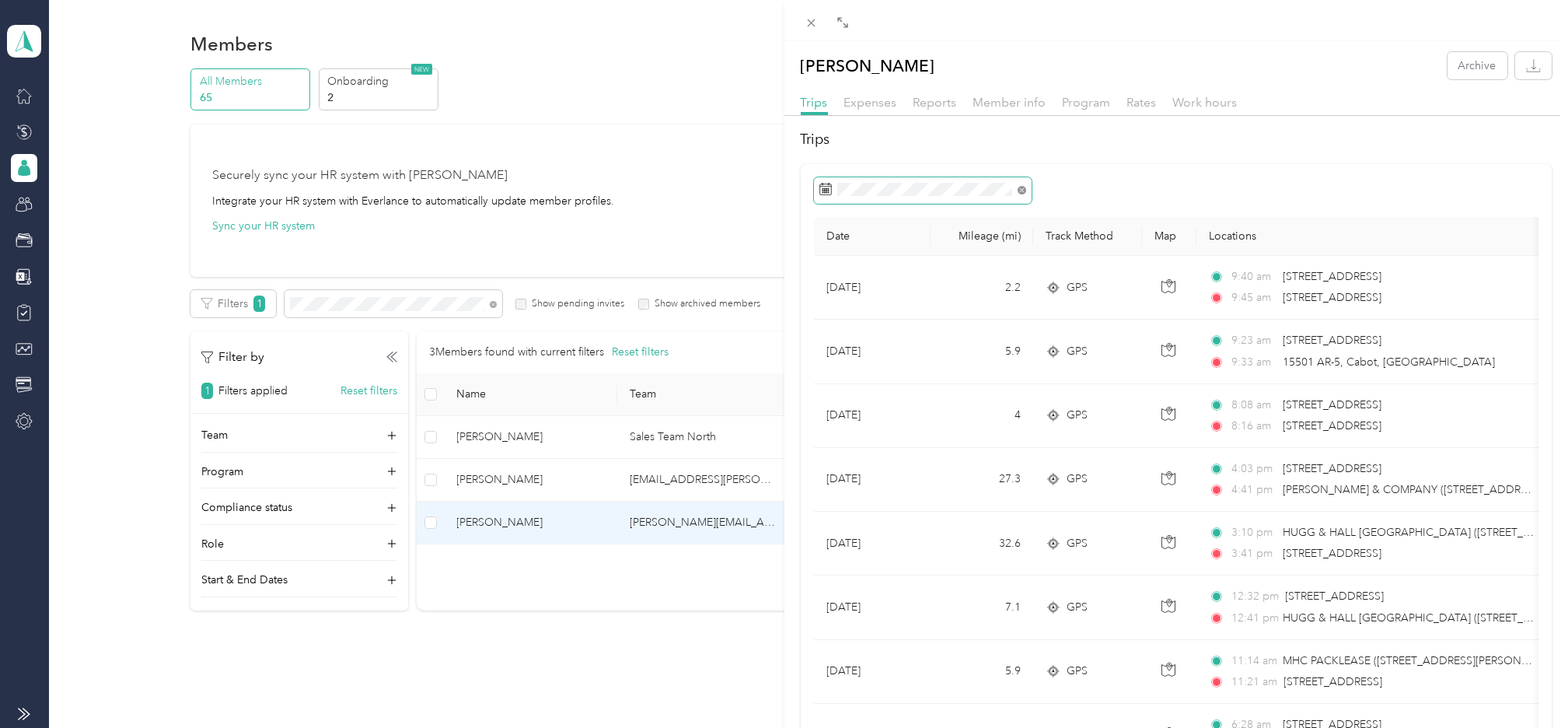
click at [1022, 186] on icon at bounding box center [1021, 190] width 9 height 9
click at [1364, 145] on h2 "Trips" at bounding box center [1176, 139] width 752 height 21
click at [807, 19] on icon at bounding box center [811, 23] width 8 height 8
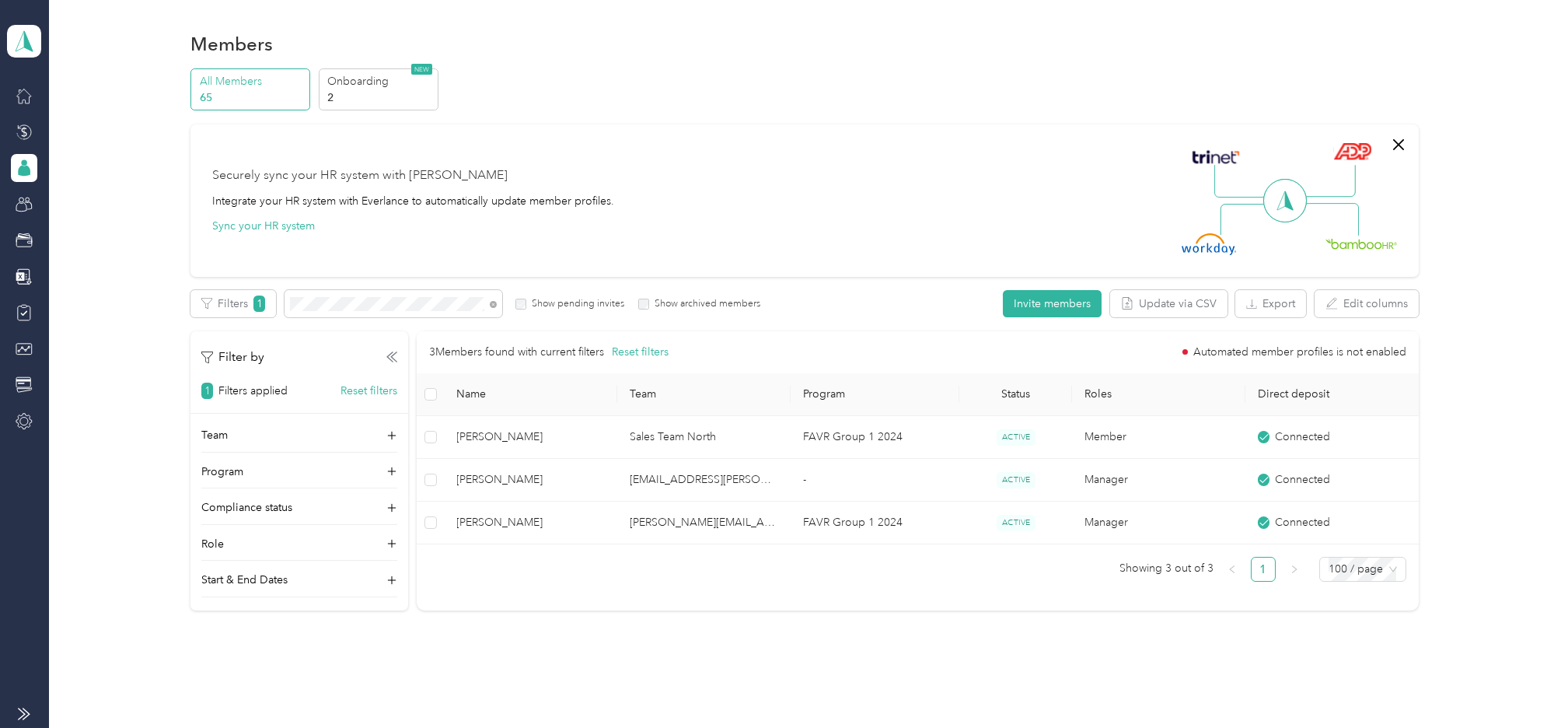
click at [754, 204] on div "Securely sync your HR system with Everlance Integrate your HR system with Everl…" at bounding box center [797, 200] width 1171 height 109
click at [265, 303] on div "Filters 1 Show pending invites Show archived members" at bounding box center [474, 303] width 569 height 28
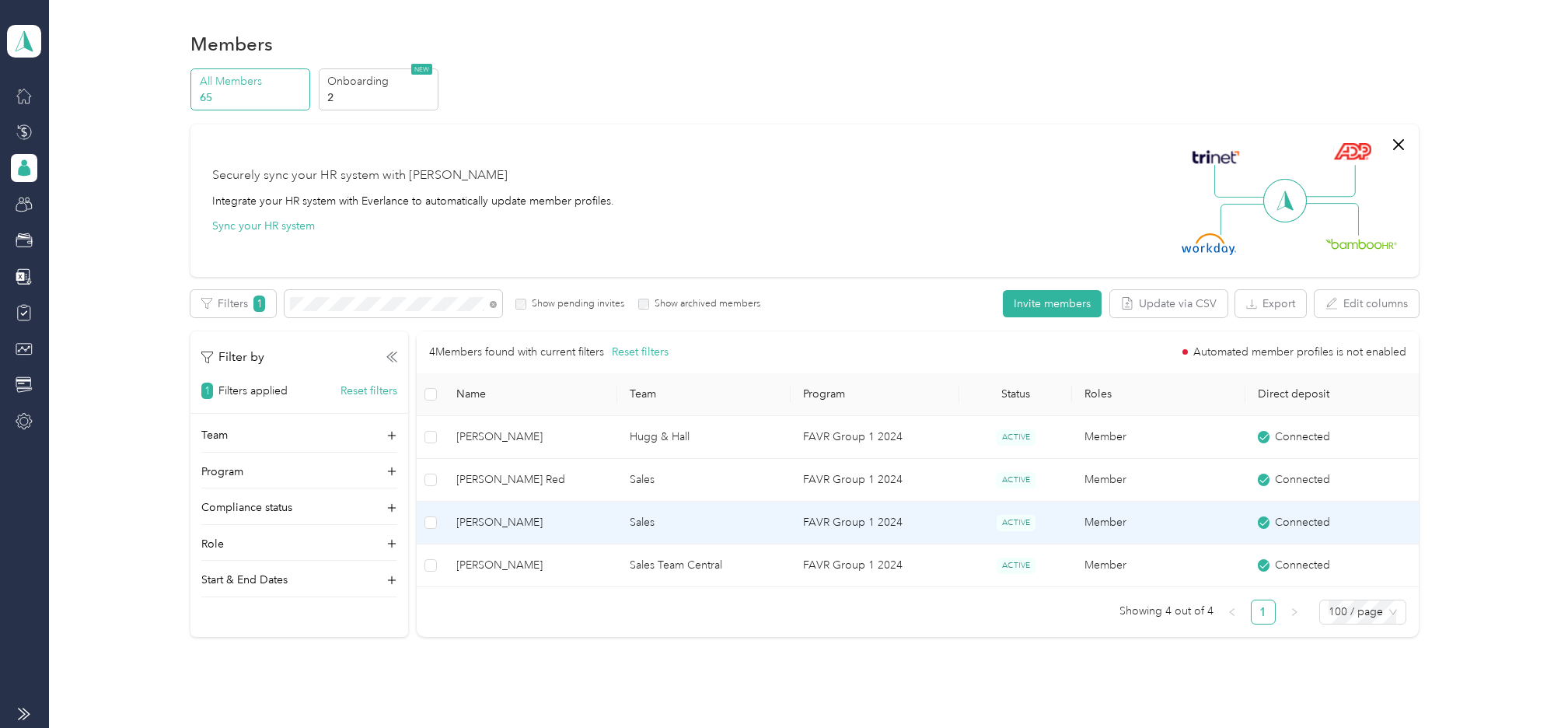
click at [479, 518] on span "[PERSON_NAME]" at bounding box center [532, 523] width 149 height 17
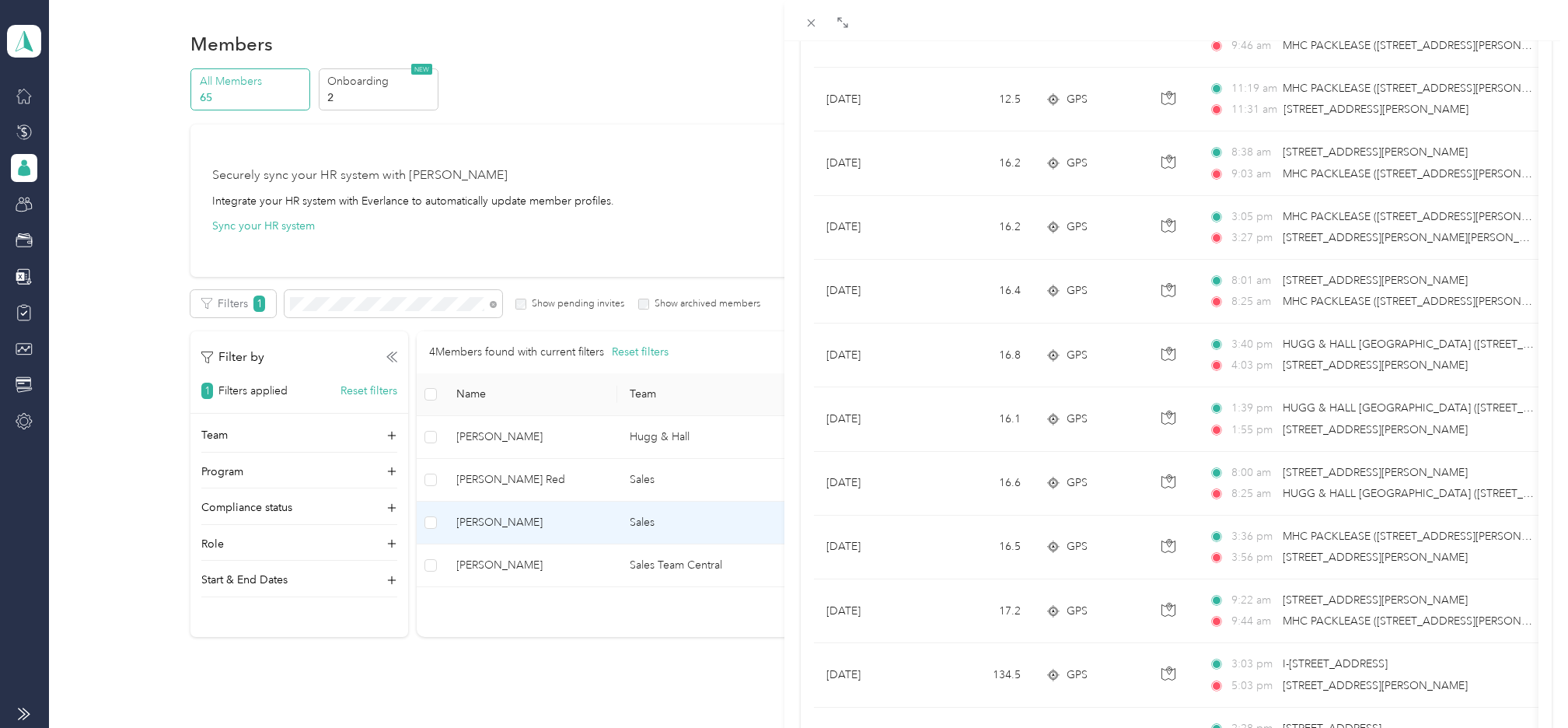
scroll to position [1268, 0]
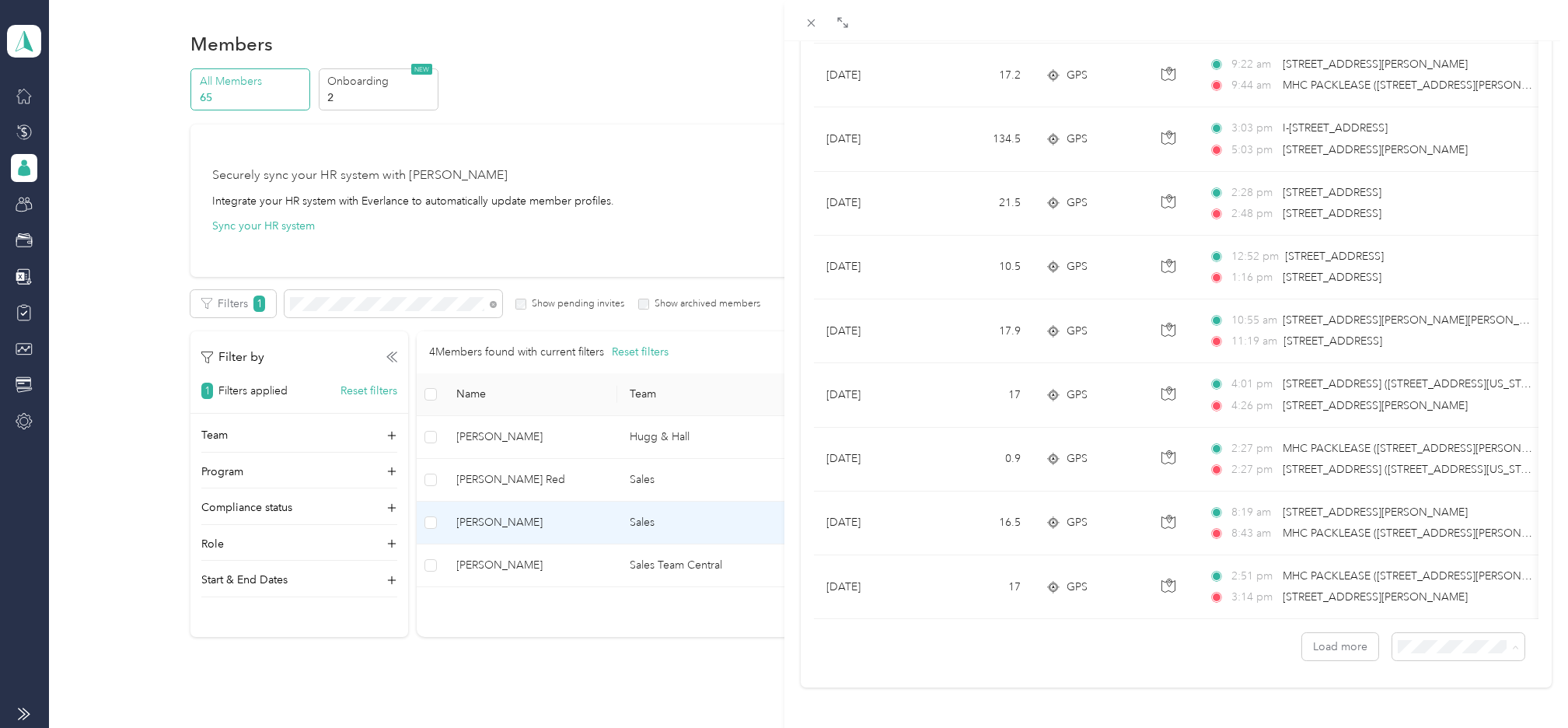
click at [1417, 709] on span "100 per load" at bounding box center [1417, 713] width 64 height 13
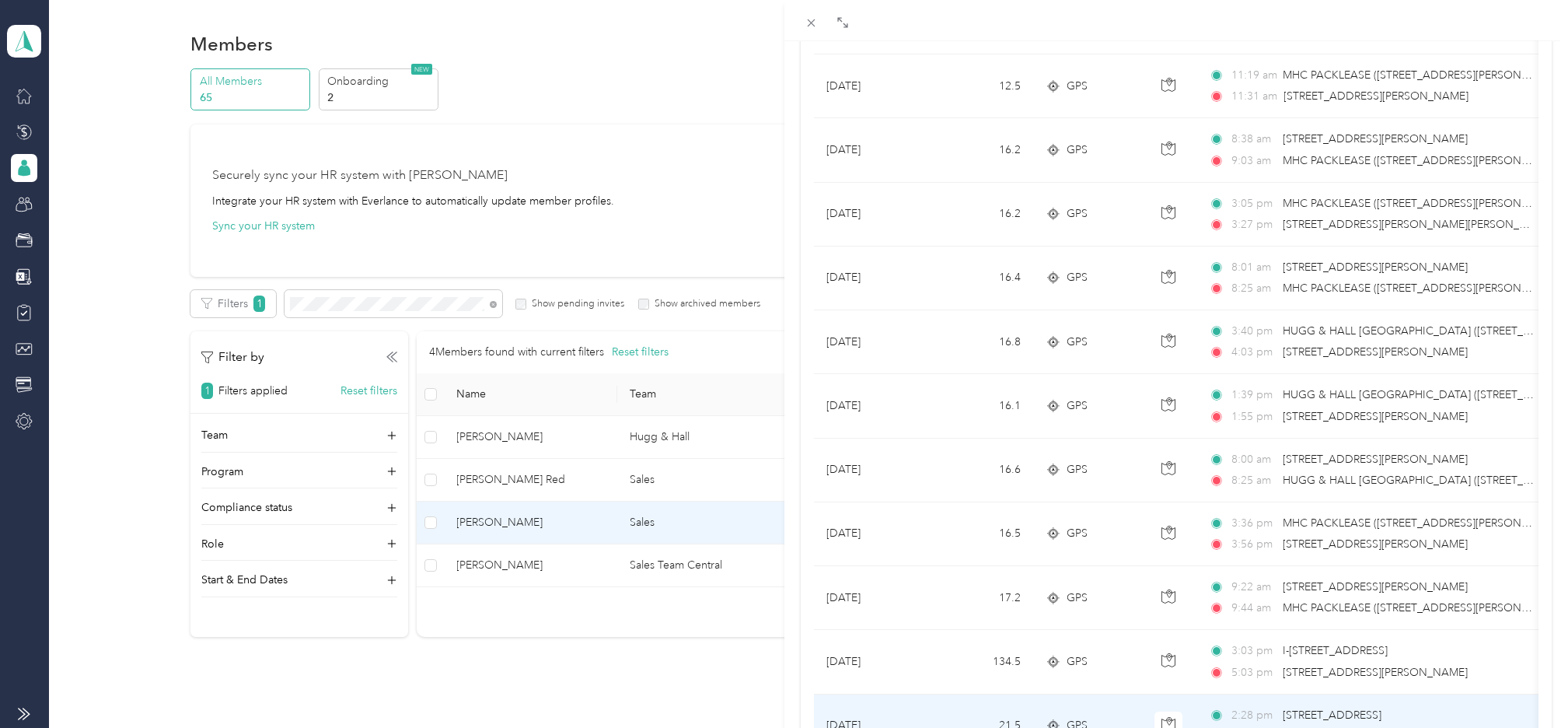
scroll to position [467, 0]
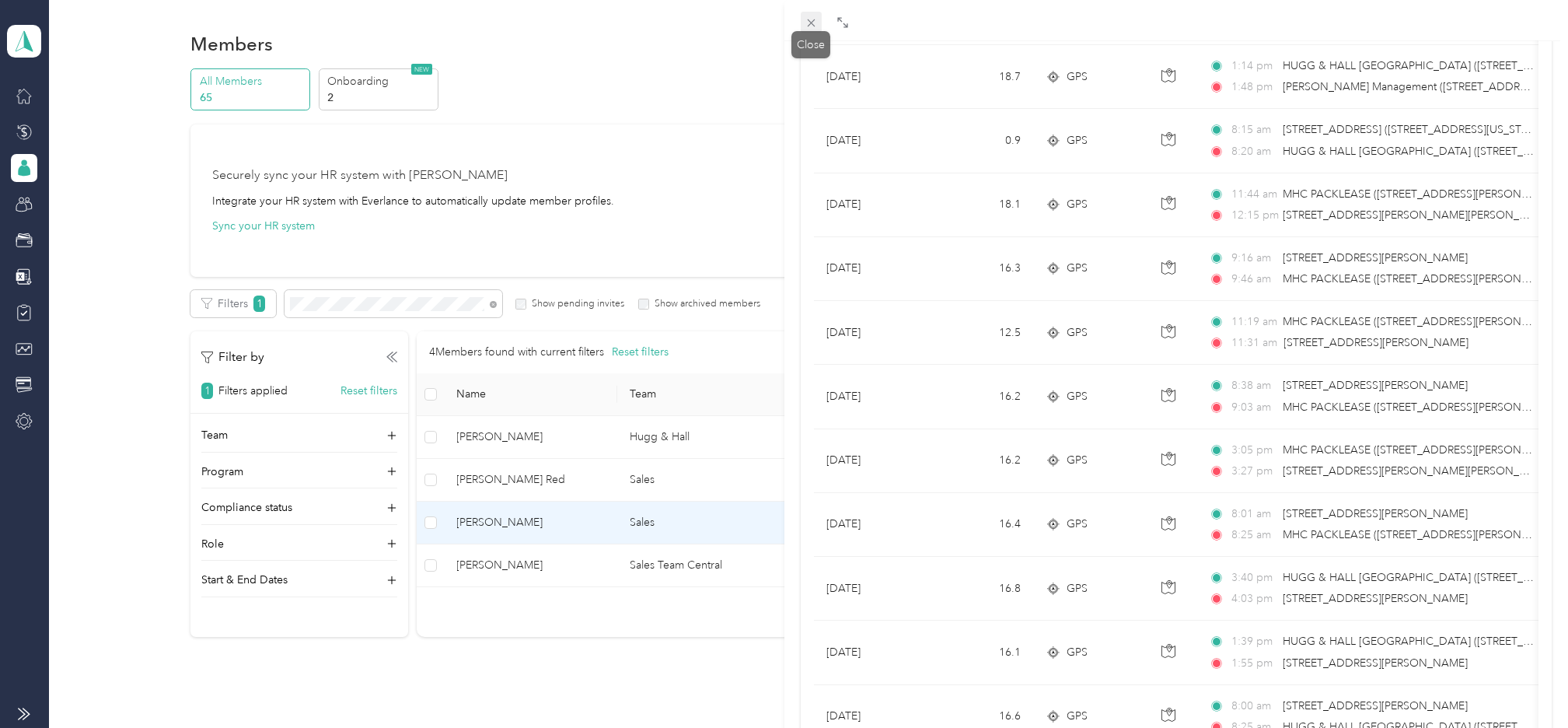
click at [812, 22] on icon at bounding box center [811, 23] width 8 height 8
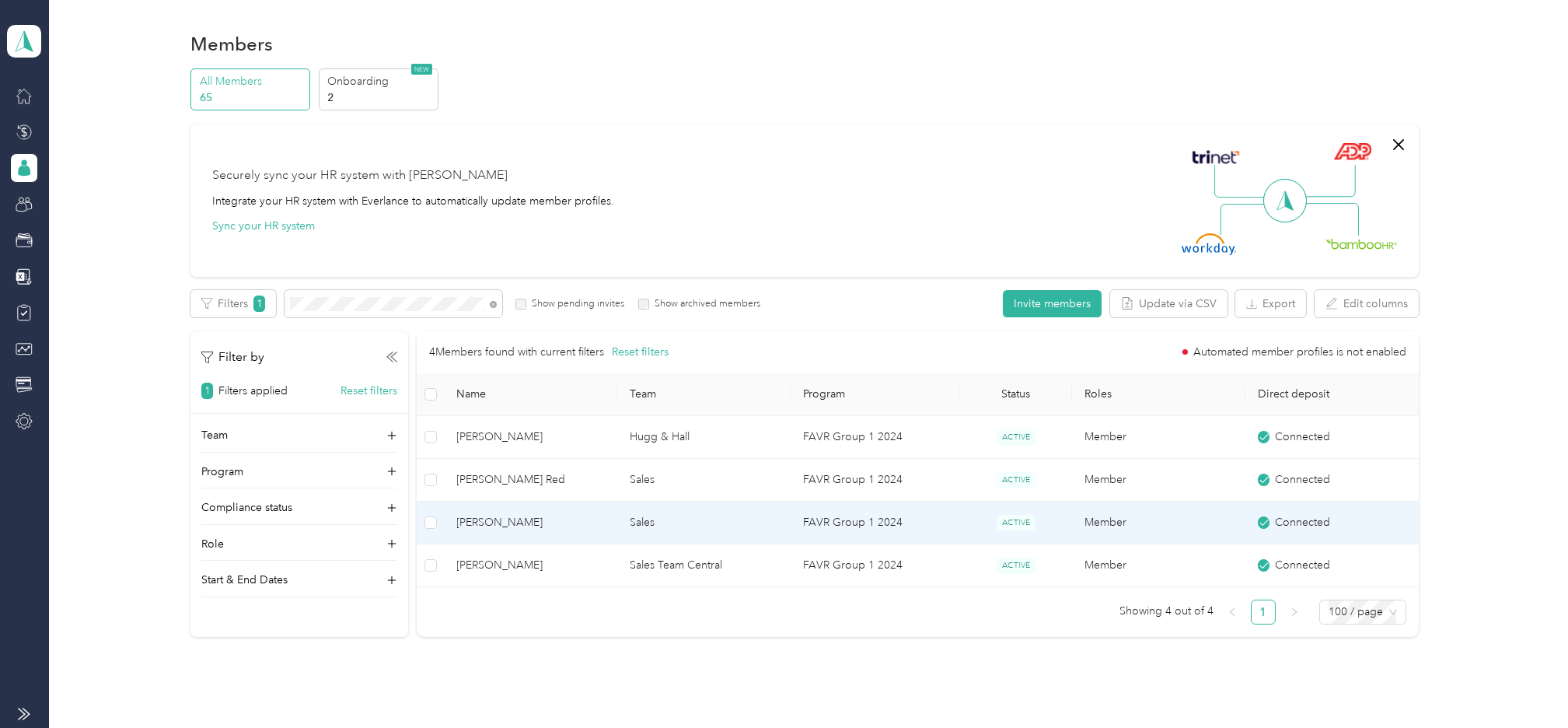
scroll to position [66, 0]
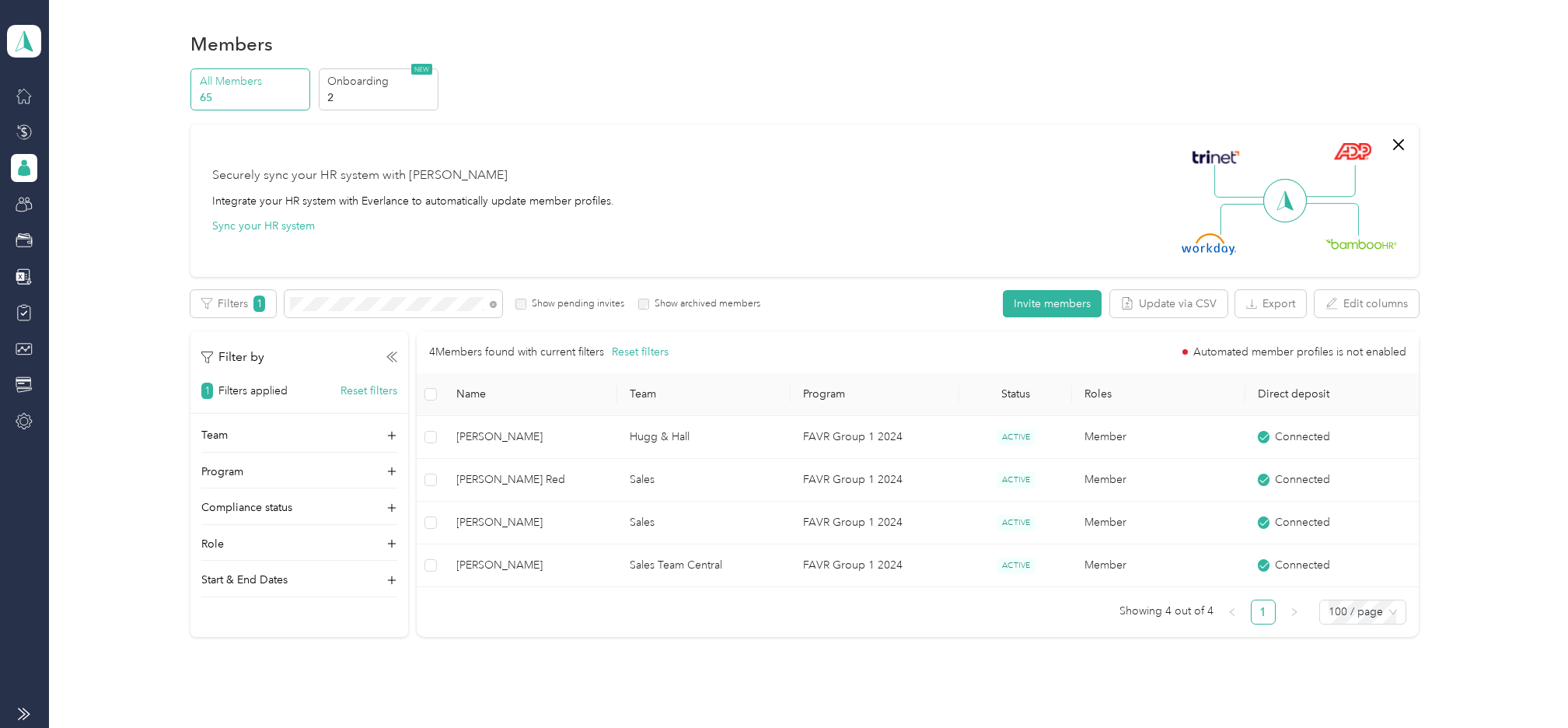
click at [768, 49] on div "Members" at bounding box center [804, 44] width 1228 height 32
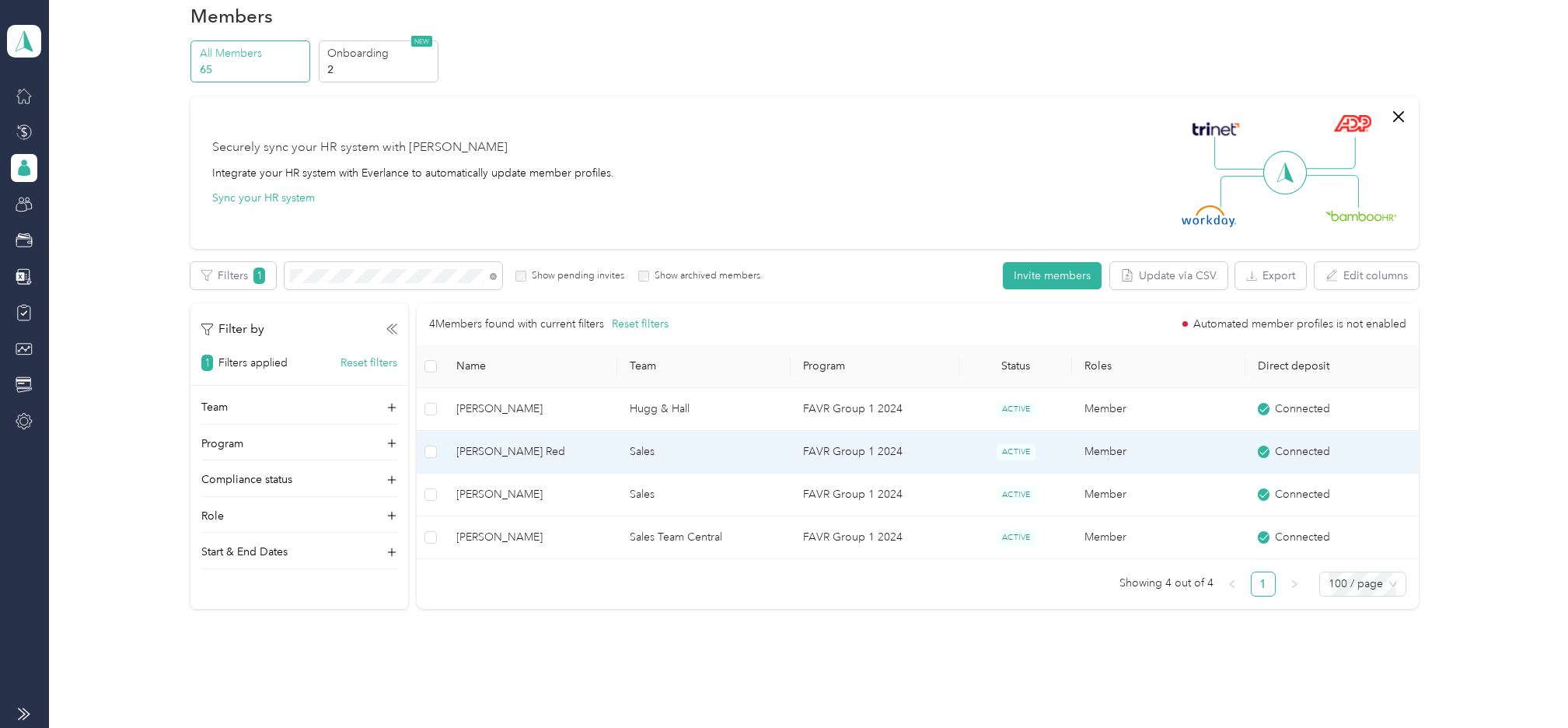
scroll to position [0, 0]
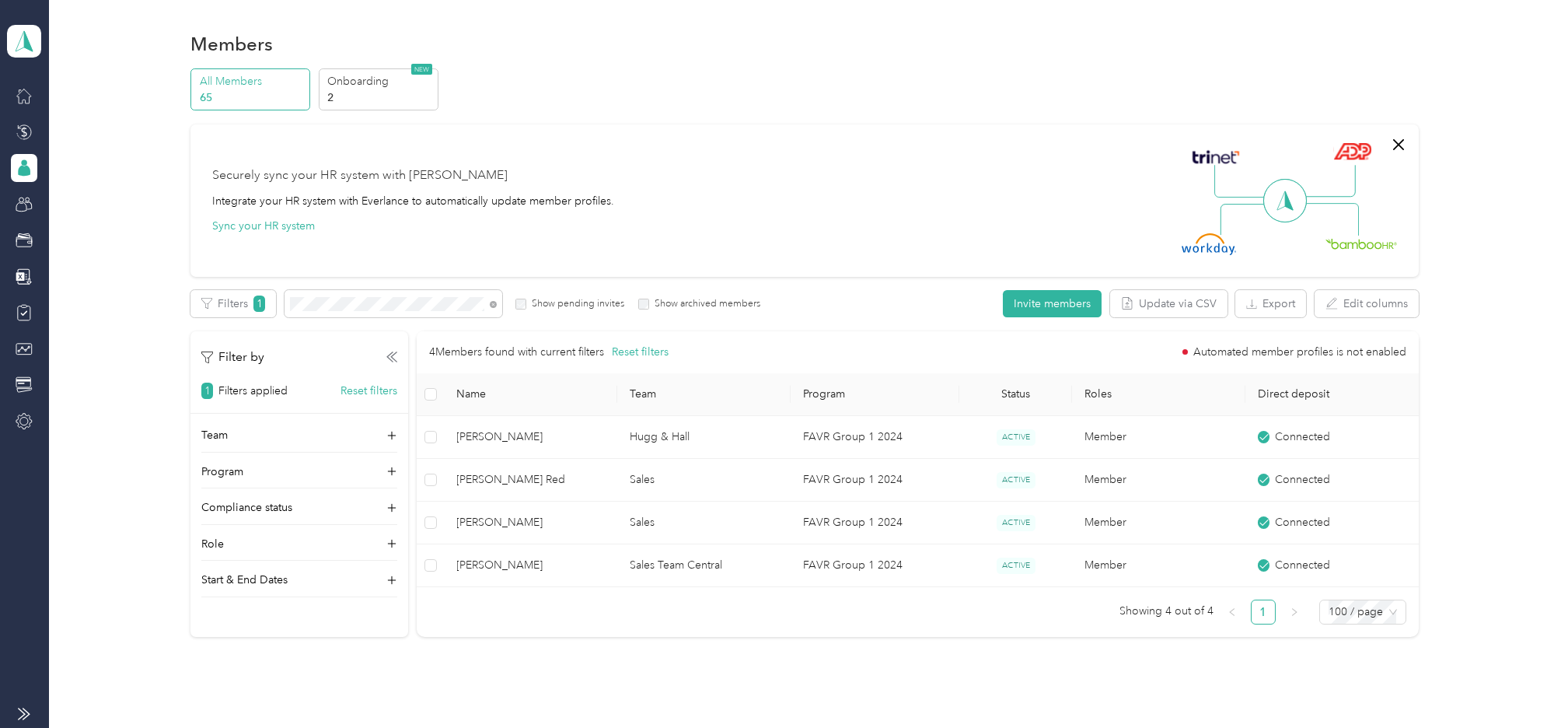
click at [30, 168] on icon at bounding box center [24, 168] width 17 height 17
click at [493, 304] on icon at bounding box center [493, 304] width 7 height 7
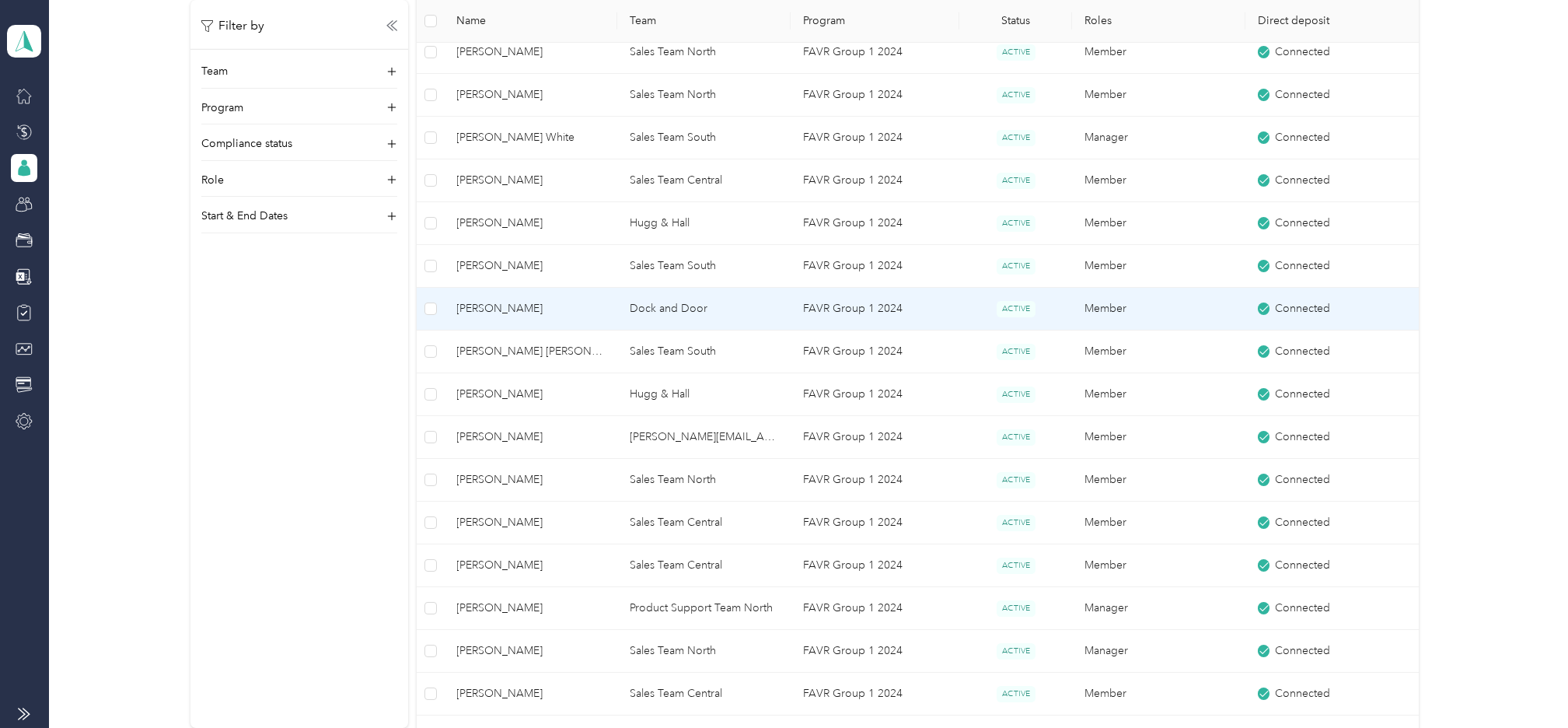
scroll to position [1166, 0]
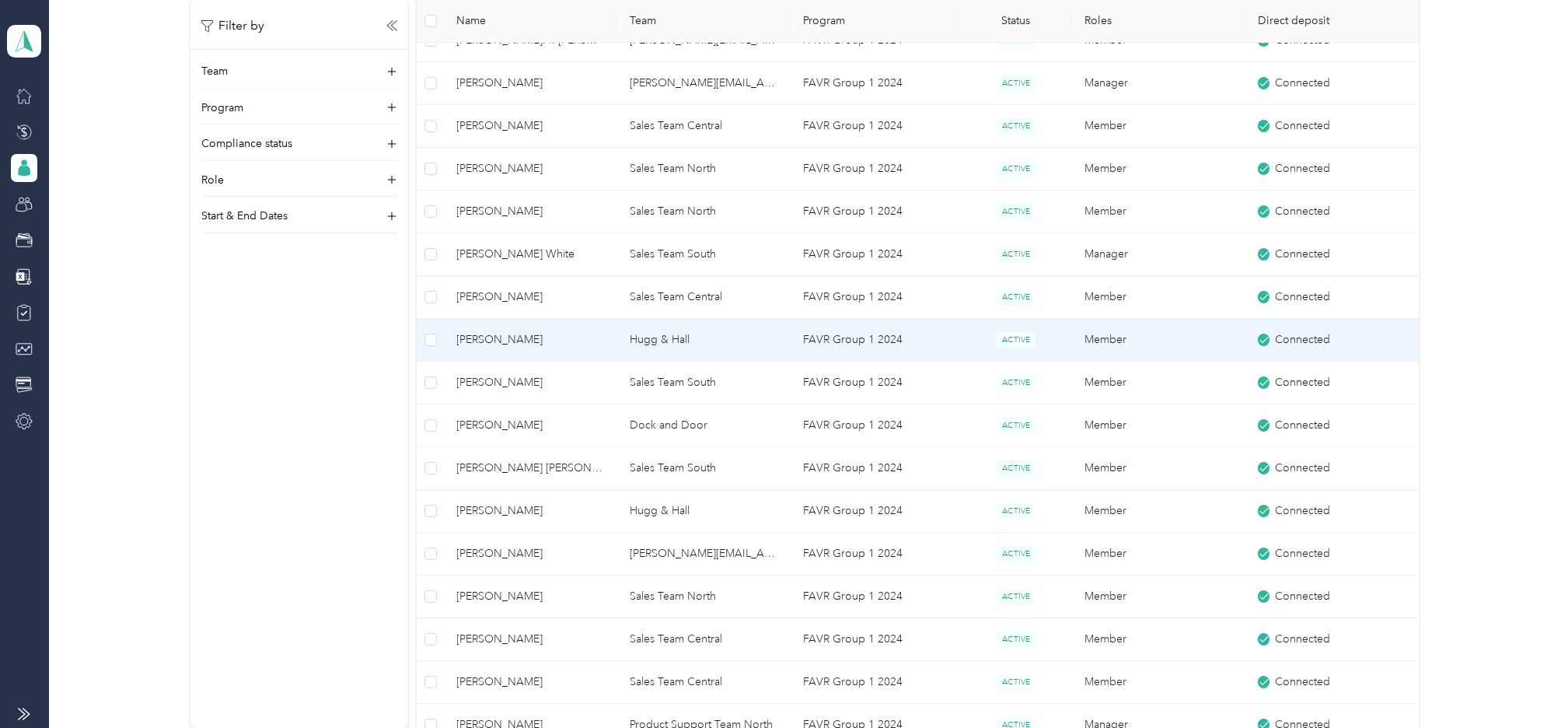
click at [510, 341] on span "[PERSON_NAME]" at bounding box center [532, 340] width 149 height 17
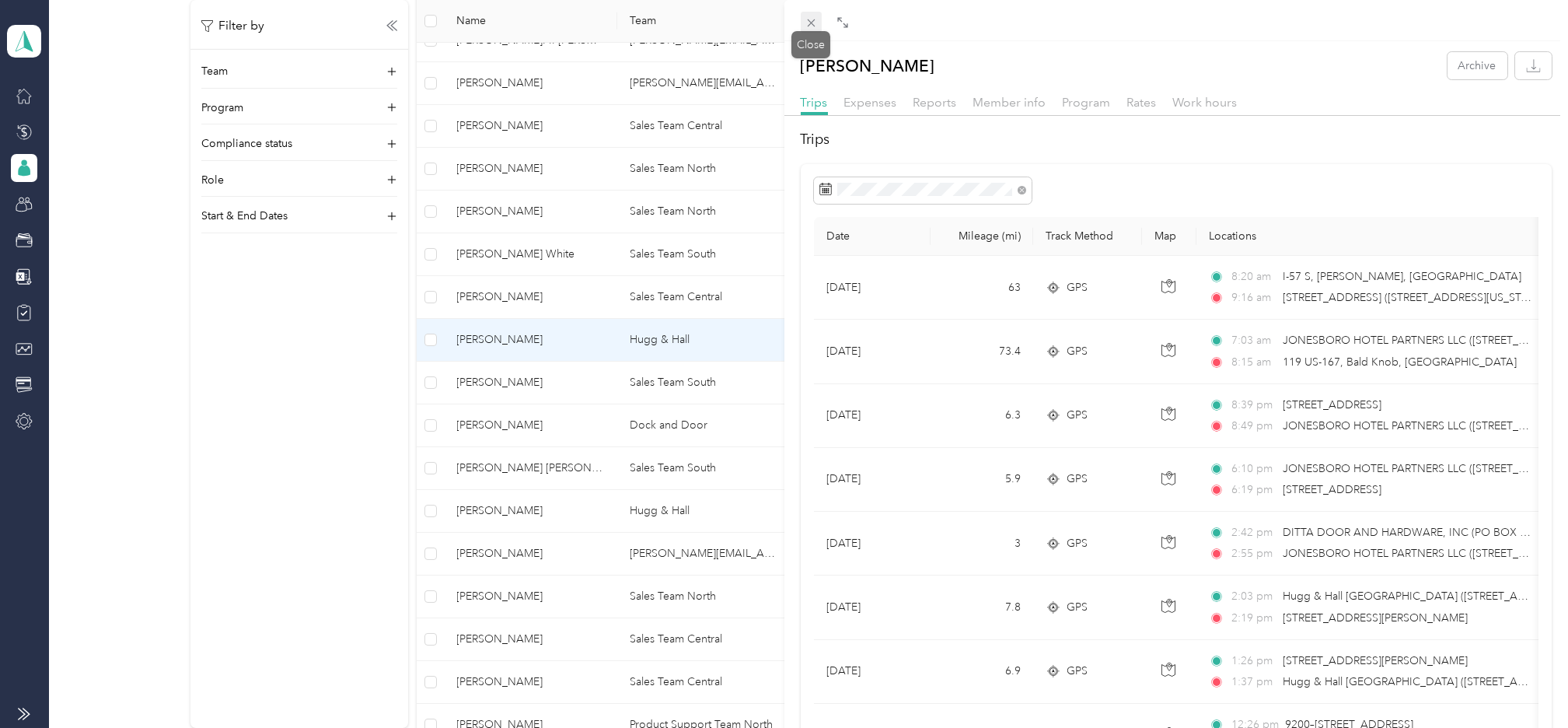
click at [814, 24] on icon at bounding box center [812, 23] width 13 height 13
